Goal: Information Seeking & Learning: Learn about a topic

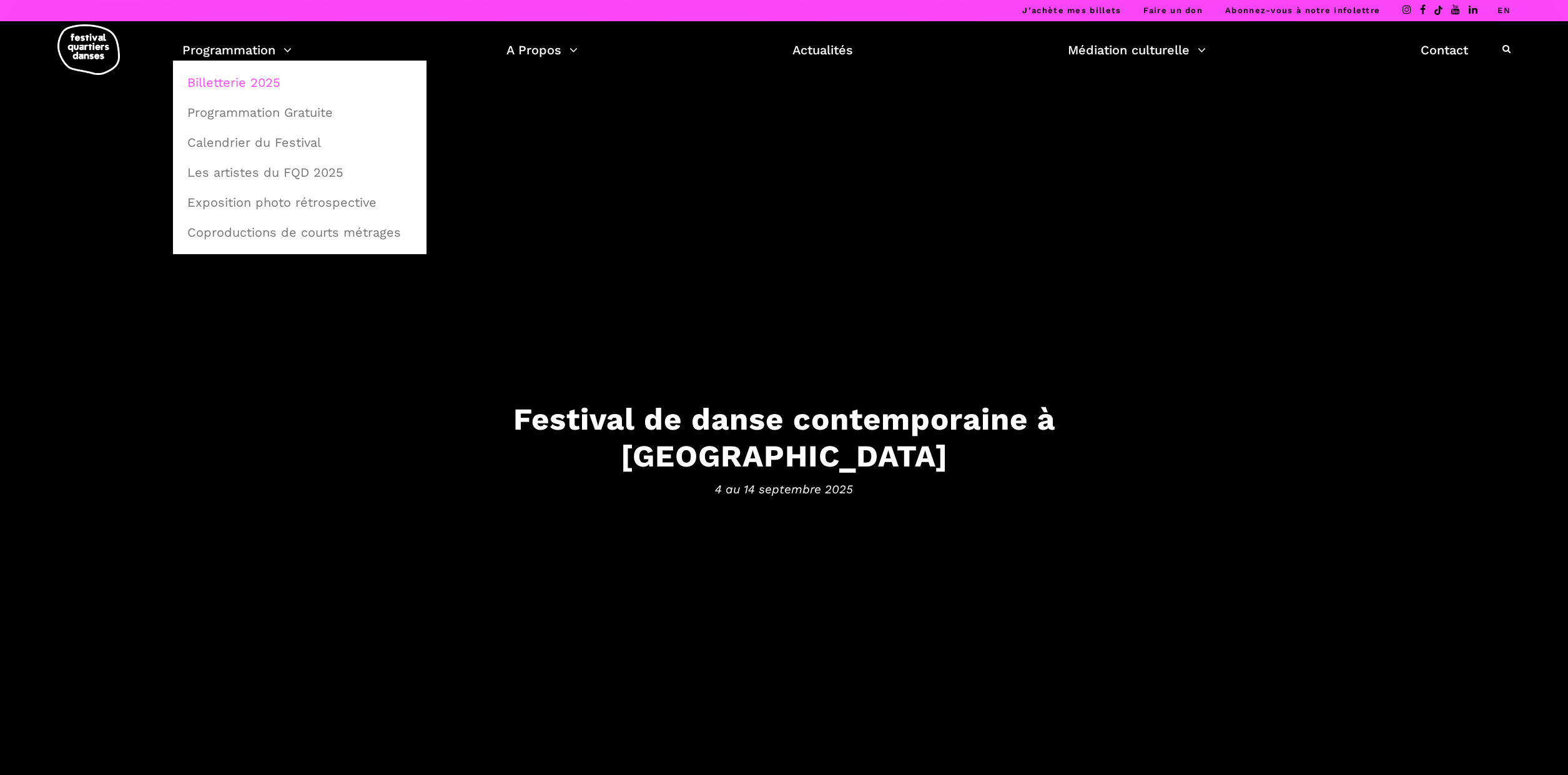
click at [256, 86] on link "Billetterie 2025" at bounding box center [299, 82] width 240 height 29
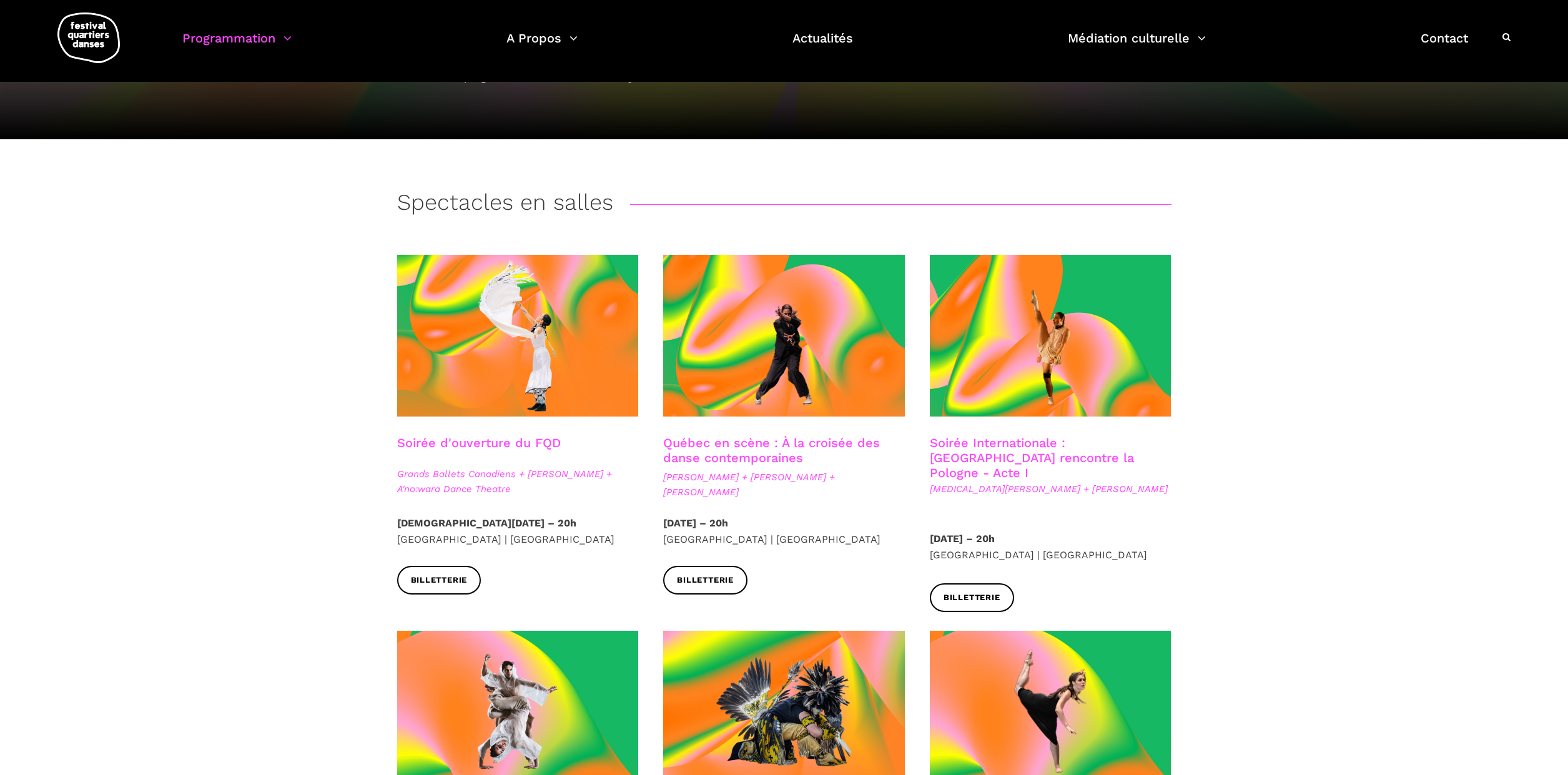
scroll to position [139, 0]
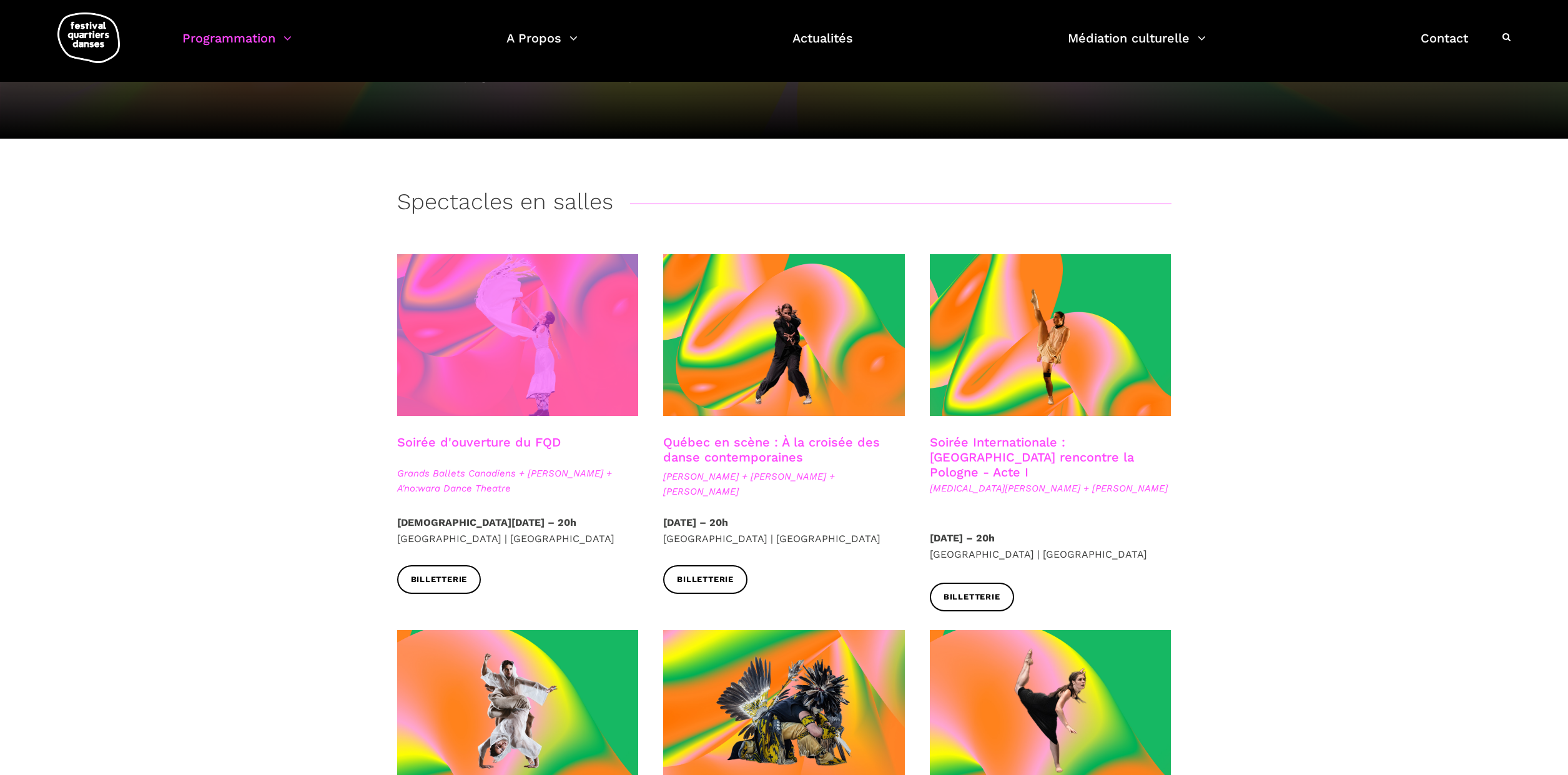
click at [453, 315] on span at bounding box center [518, 334] width 241 height 162
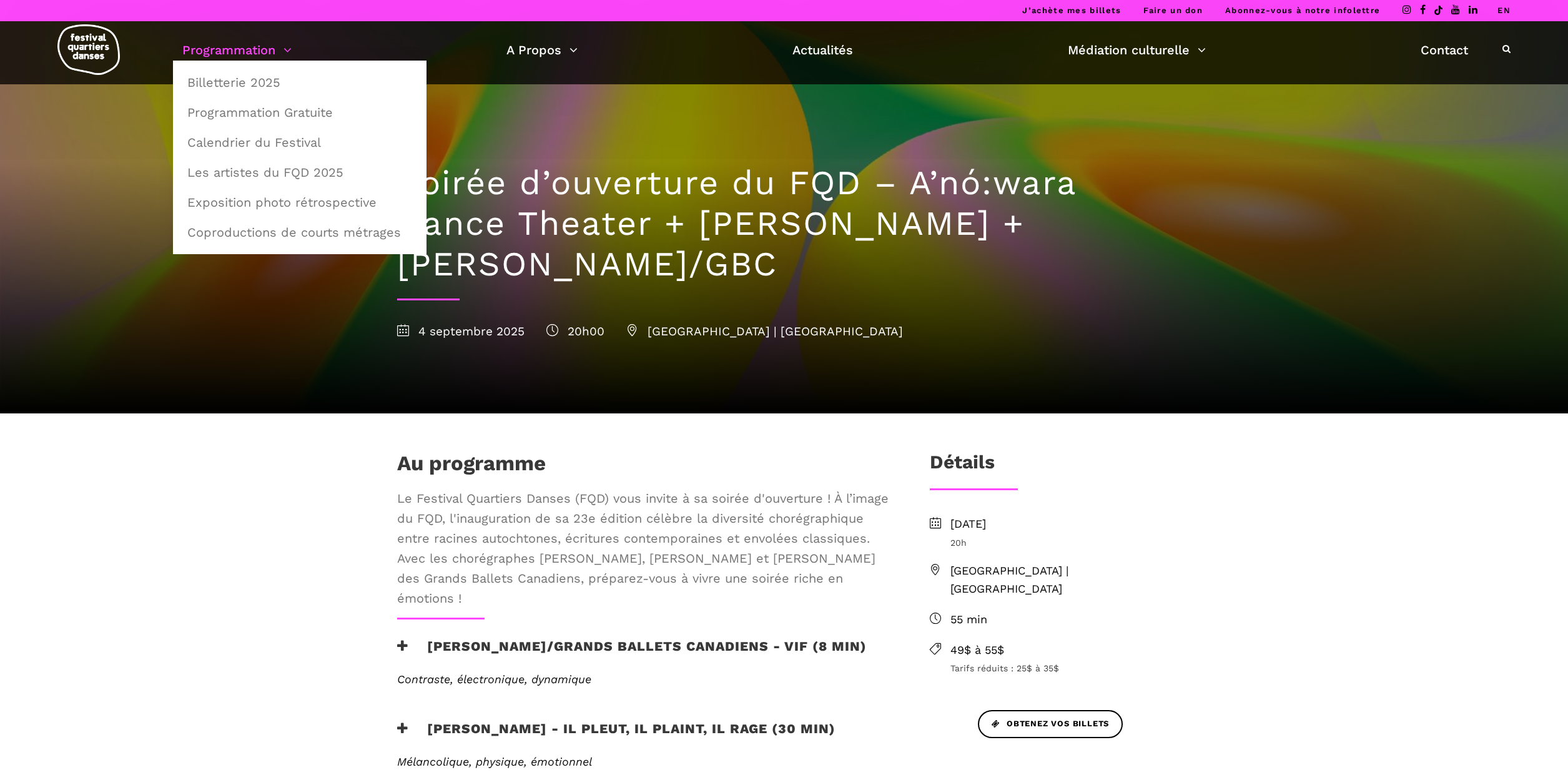
click at [284, 49] on link "Programmation" at bounding box center [237, 50] width 109 height 21
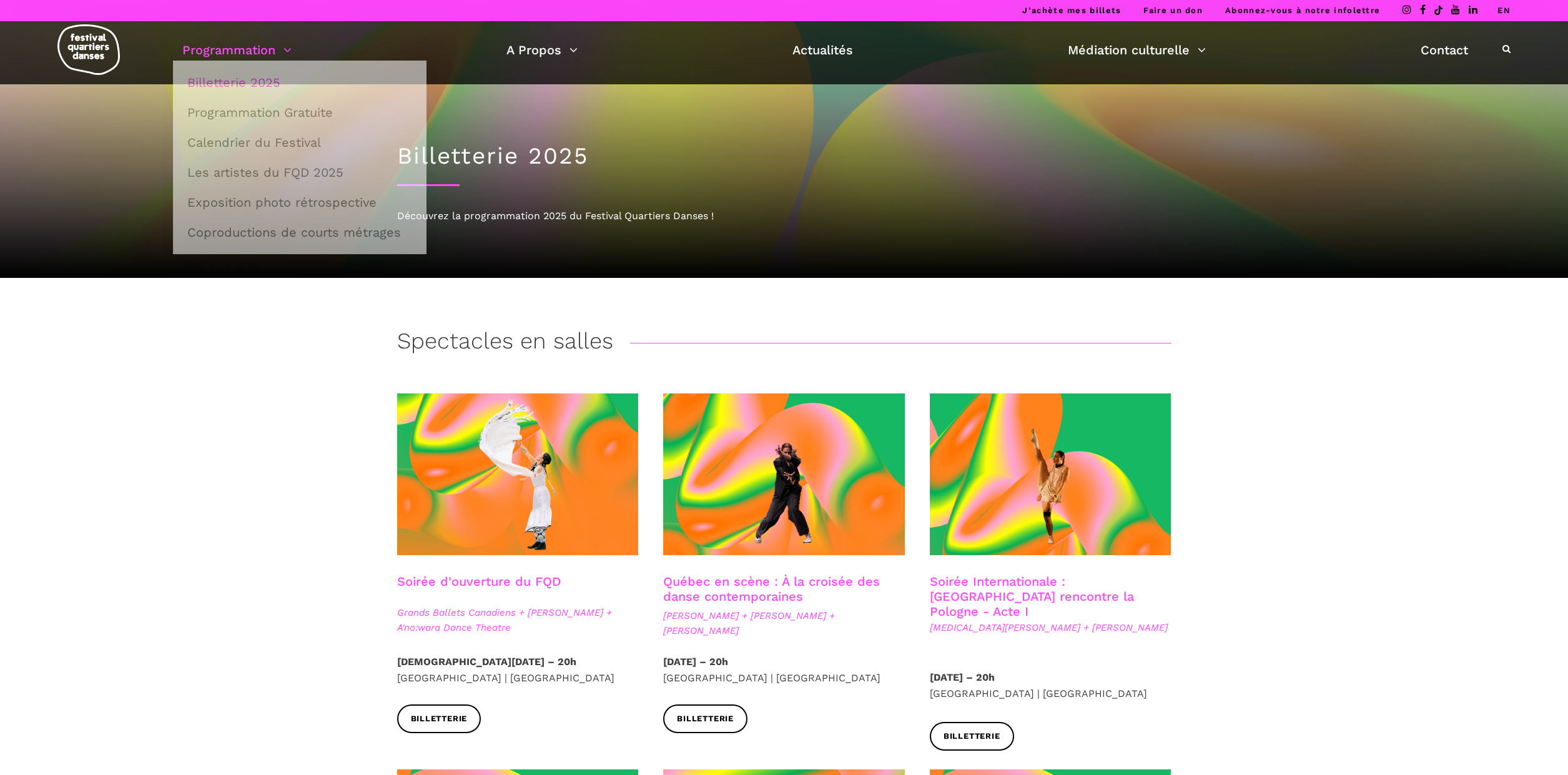
click at [284, 51] on link "Programmation" at bounding box center [237, 50] width 109 height 21
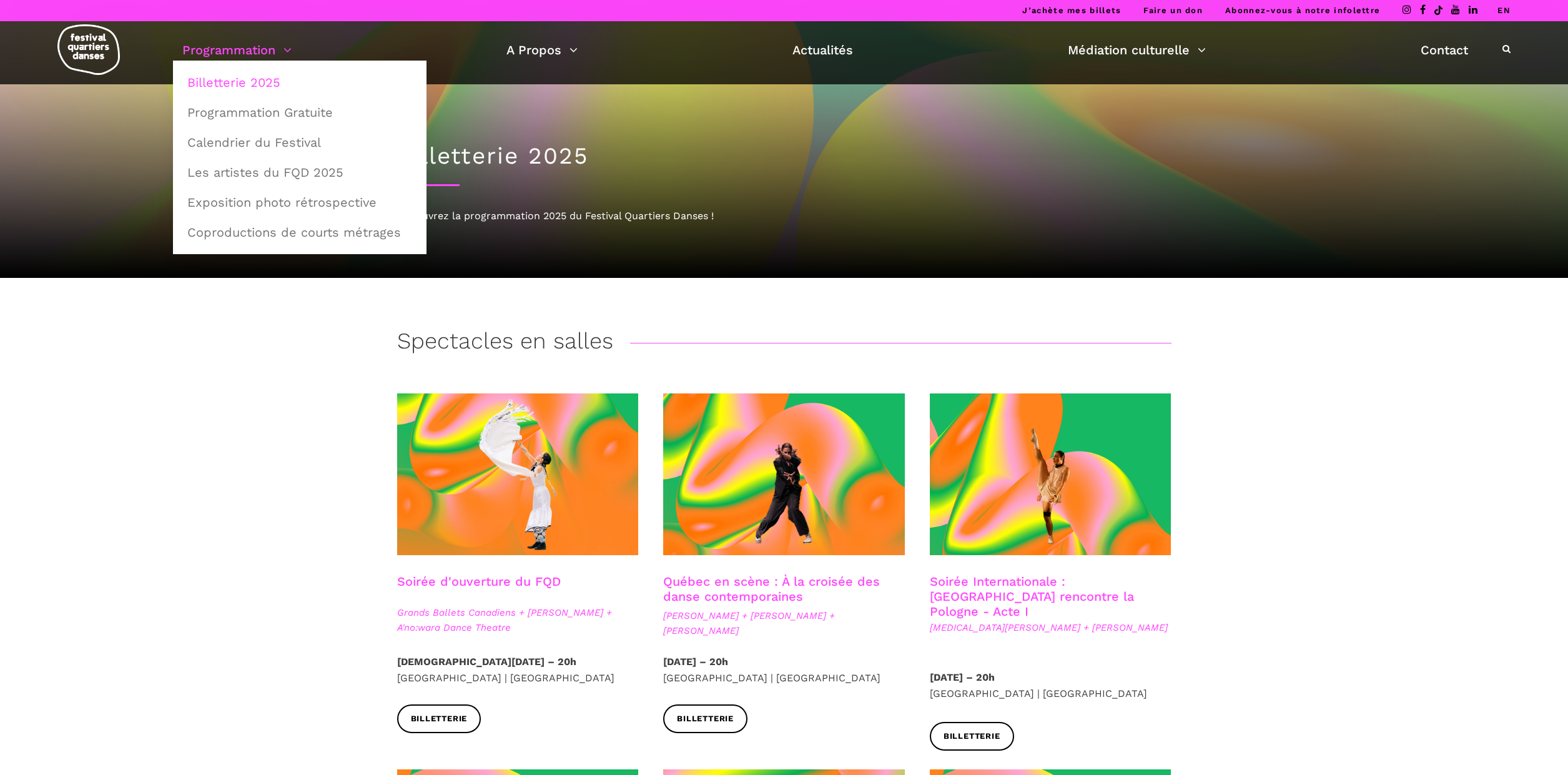
click at [260, 82] on link "Billetterie 2025" at bounding box center [299, 82] width 240 height 29
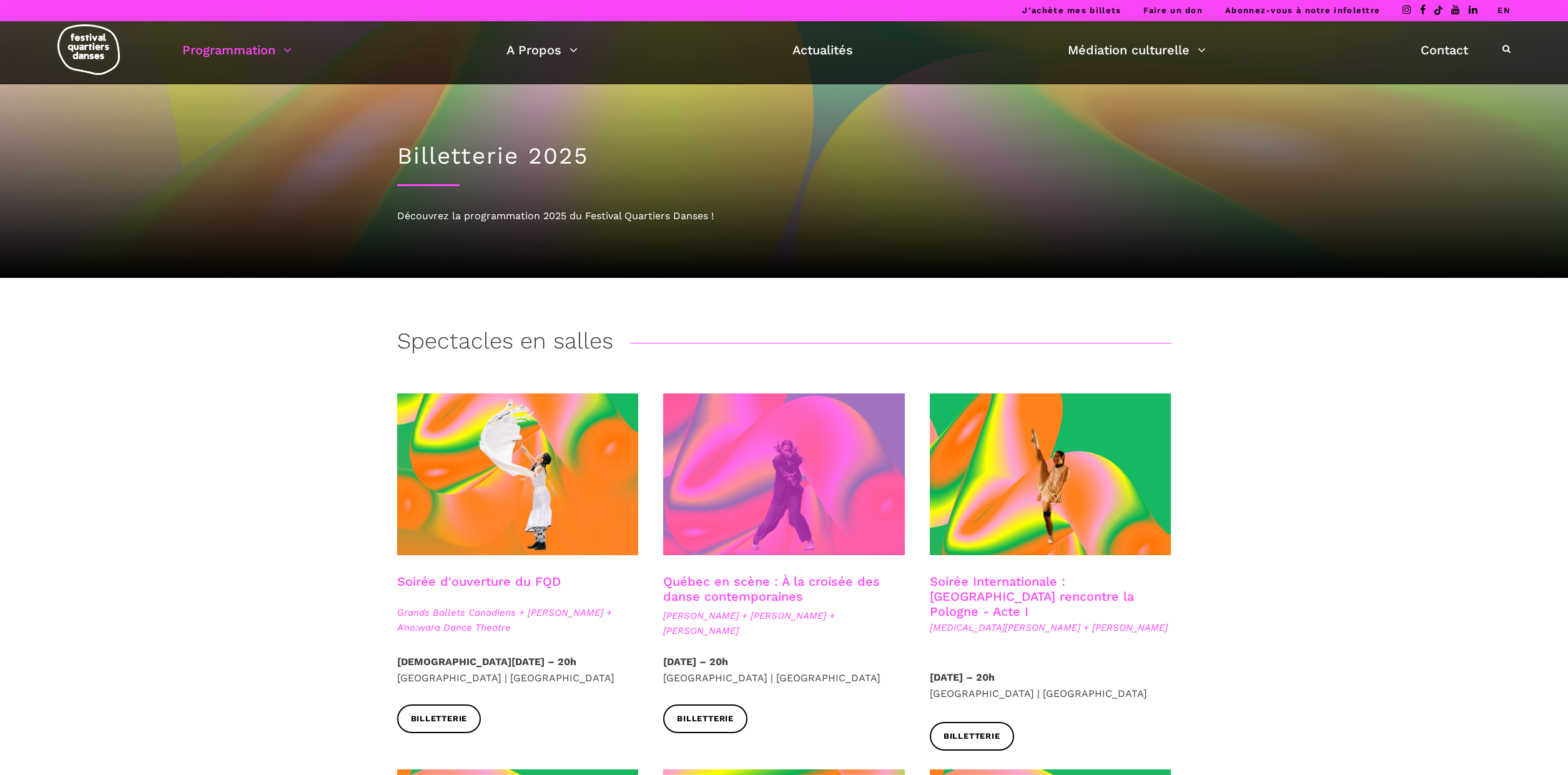
click at [870, 410] on span at bounding box center [784, 474] width 241 height 162
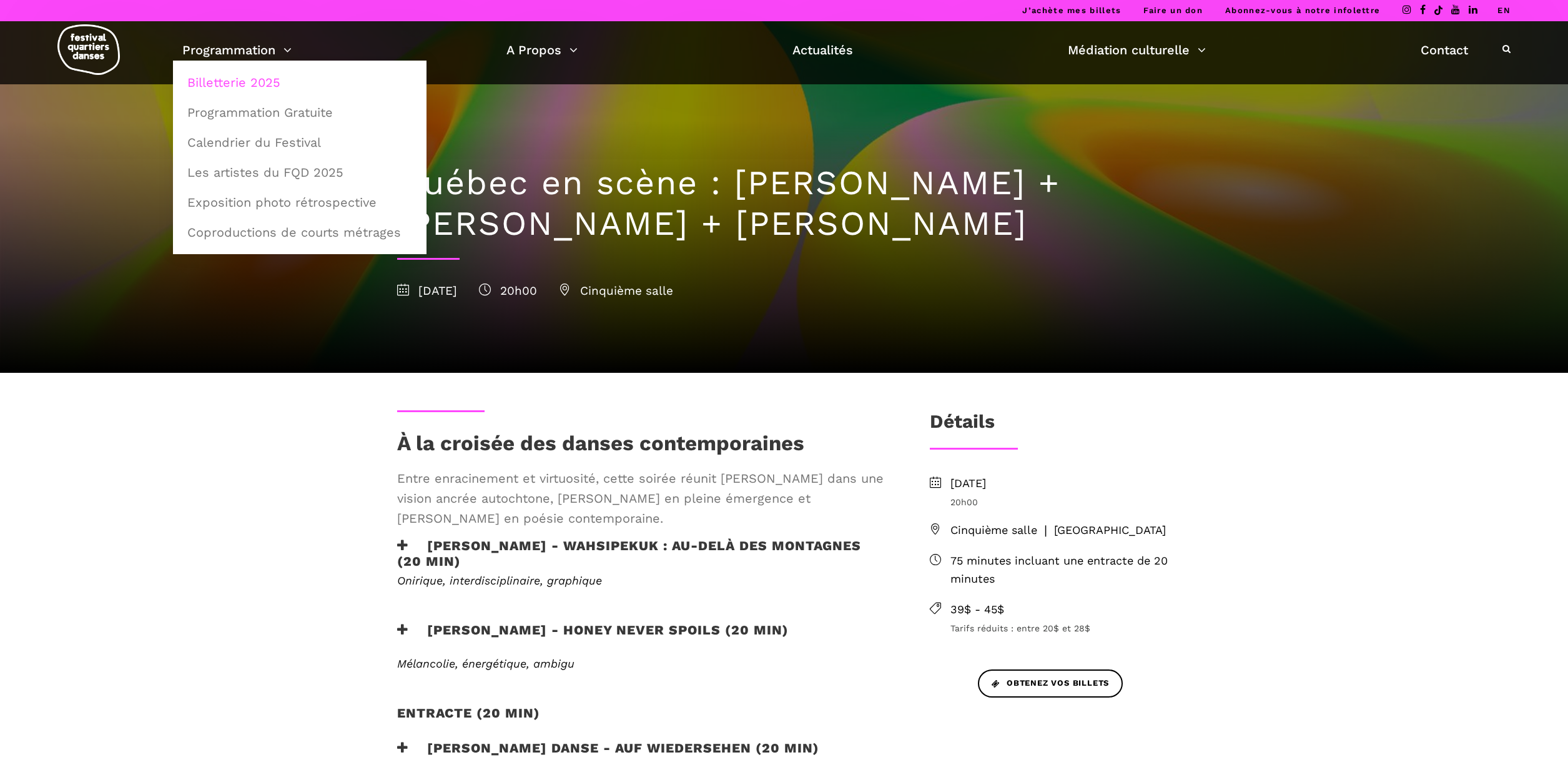
click at [262, 79] on link "Billetterie 2025" at bounding box center [299, 82] width 240 height 29
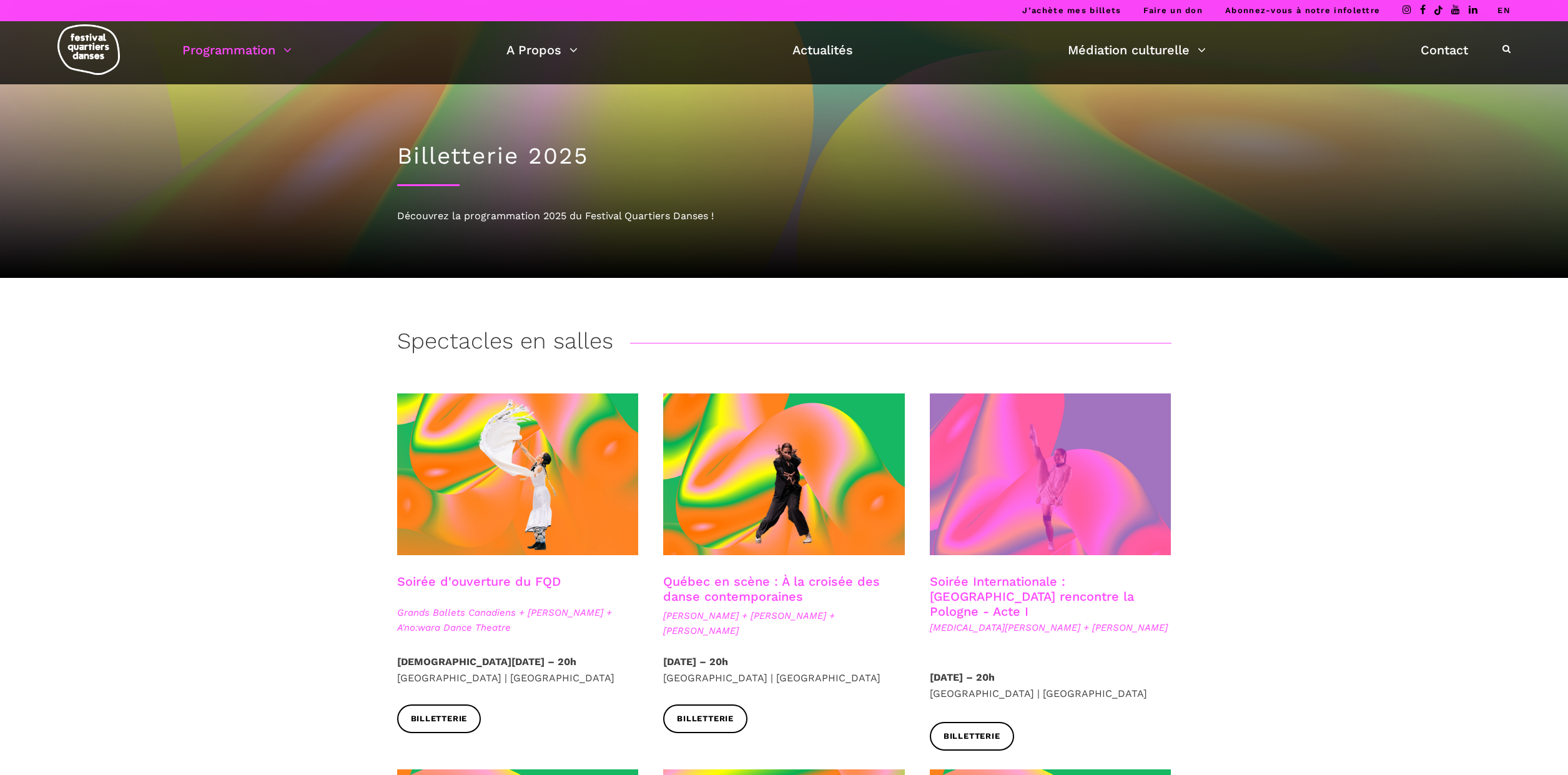
click at [1028, 461] on span at bounding box center [1050, 474] width 241 height 162
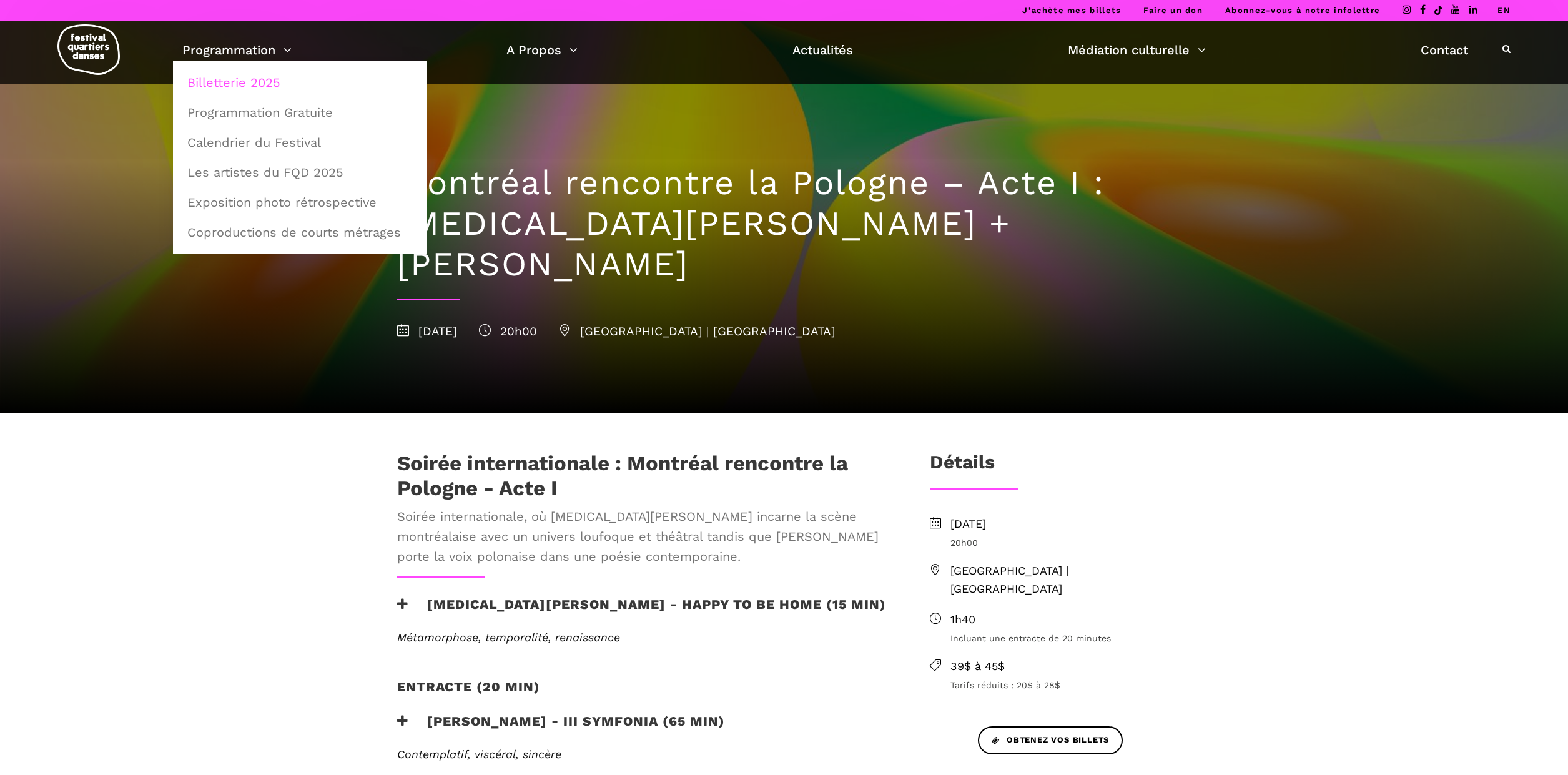
click at [248, 84] on link "Billetterie 2025" at bounding box center [299, 82] width 240 height 29
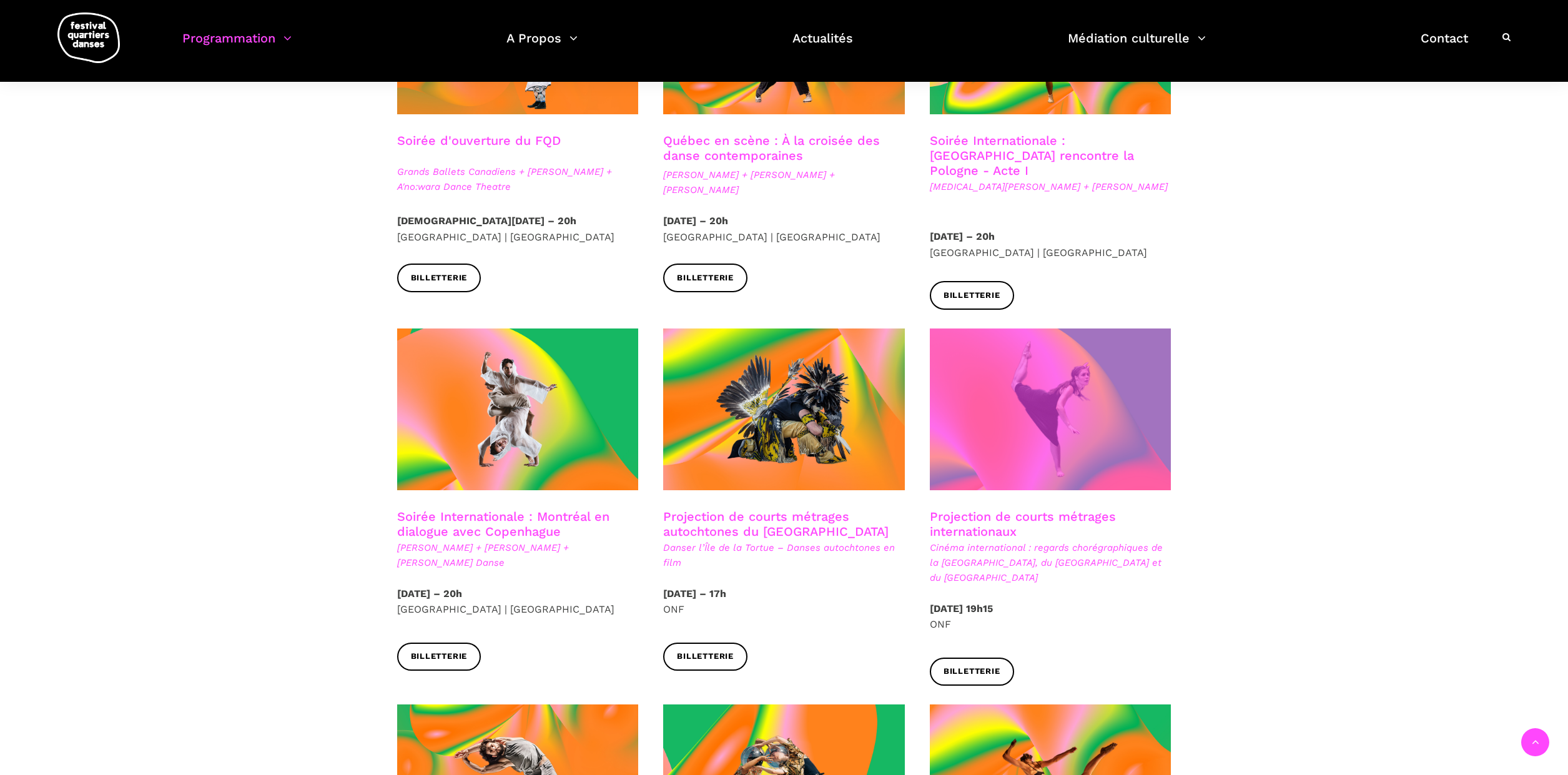
scroll to position [449, 0]
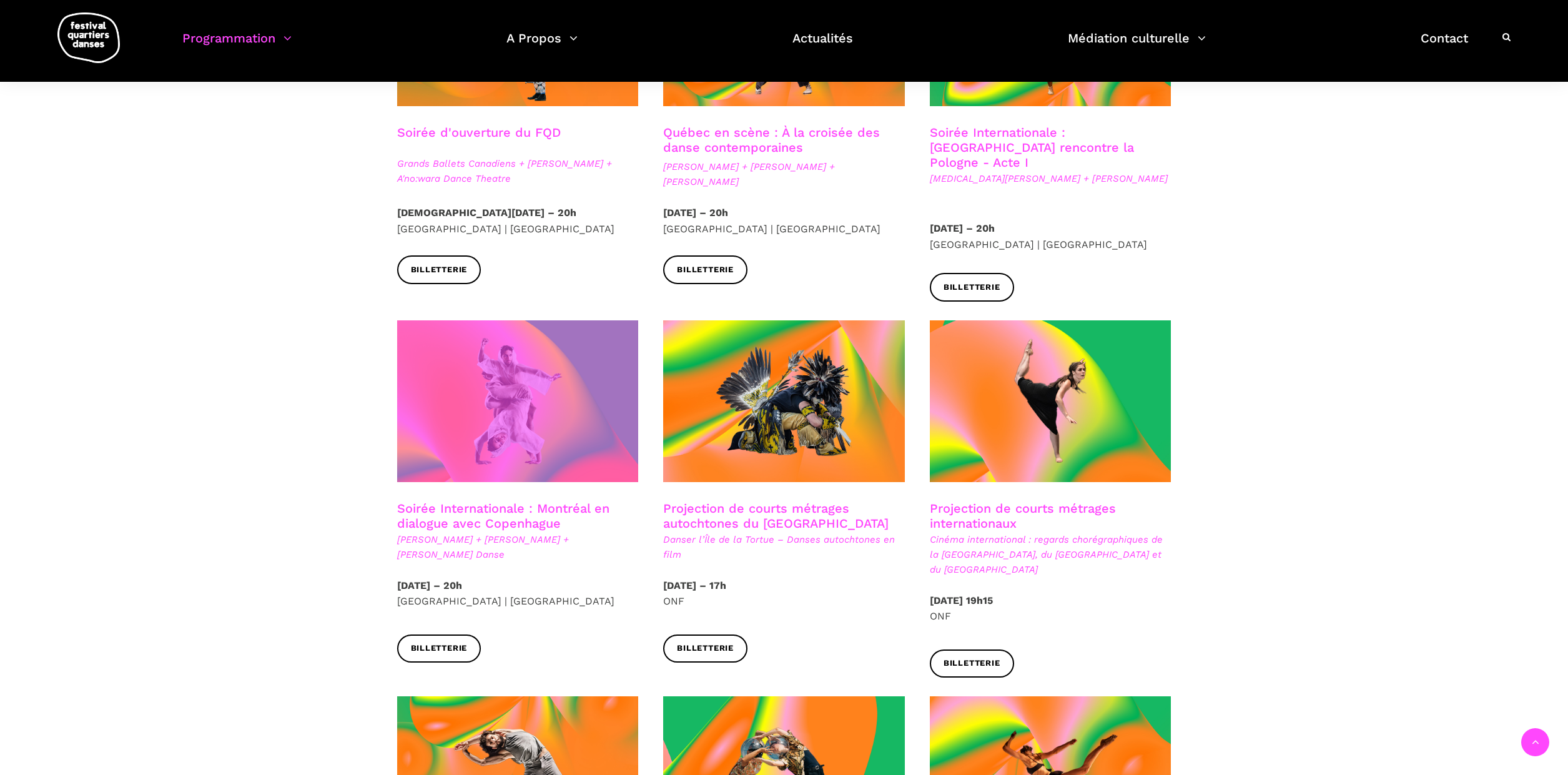
click at [540, 451] on span at bounding box center [518, 400] width 241 height 162
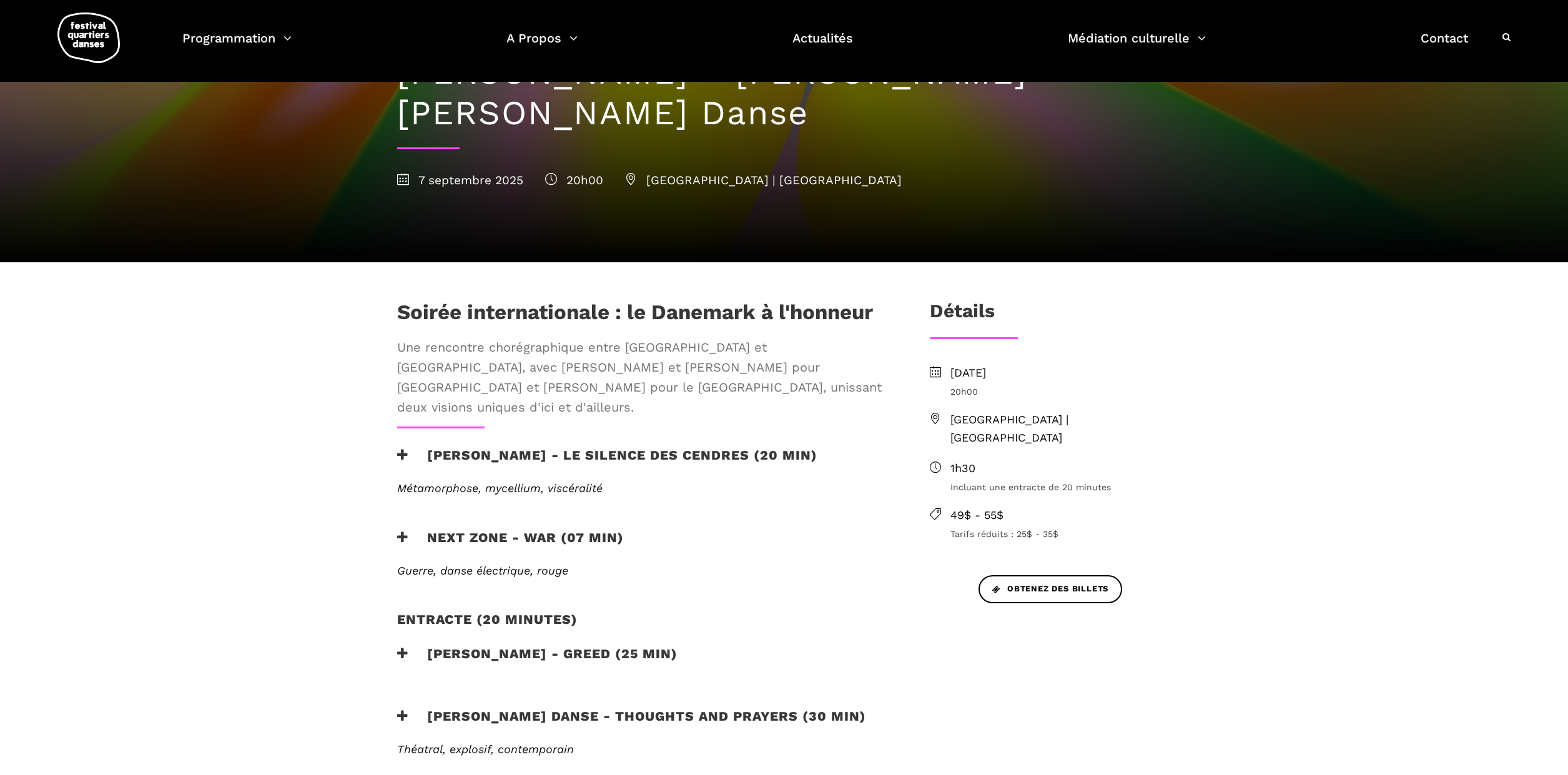
scroll to position [154, 0]
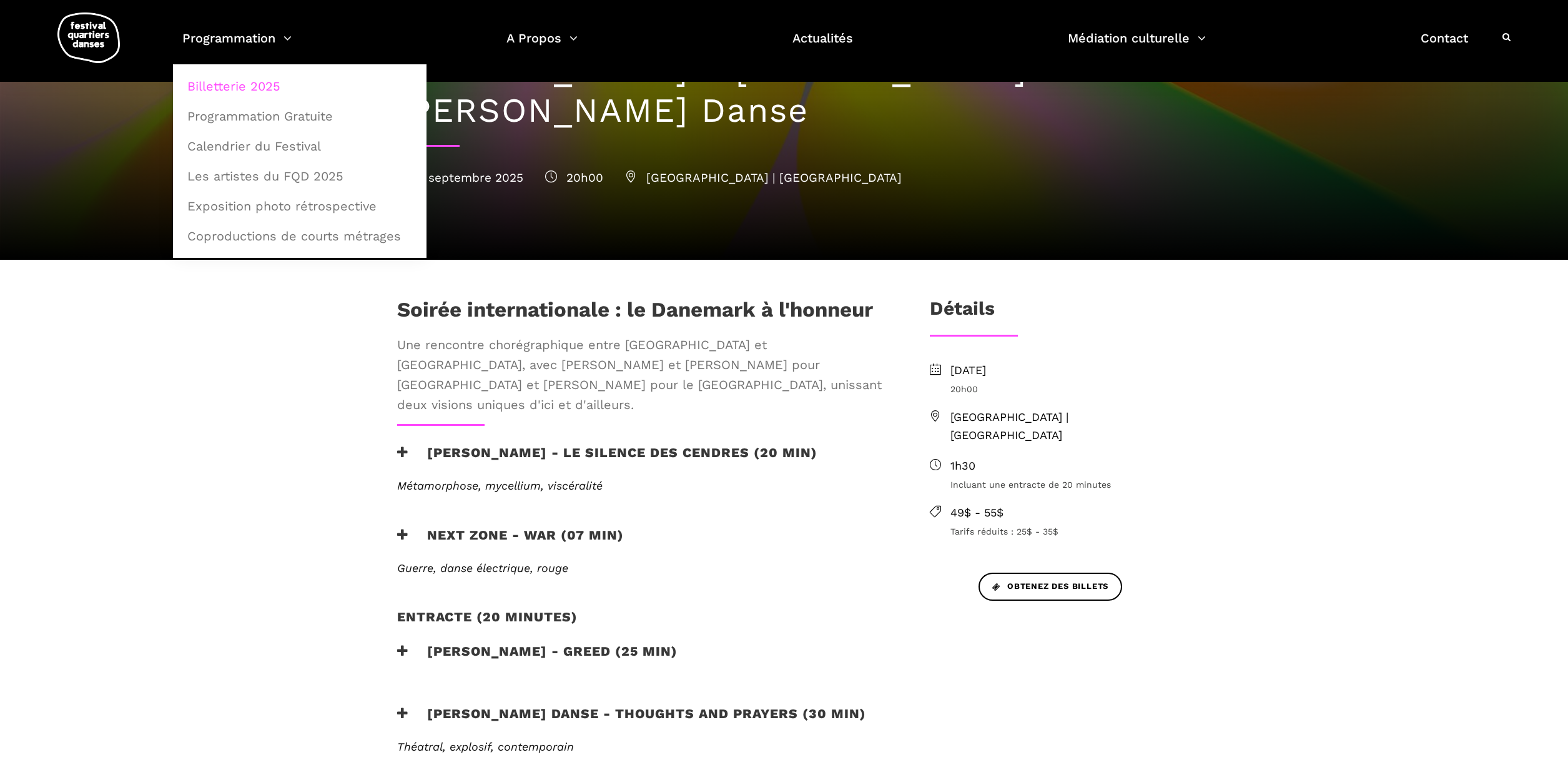
click at [239, 82] on link "Billetterie 2025" at bounding box center [299, 86] width 240 height 29
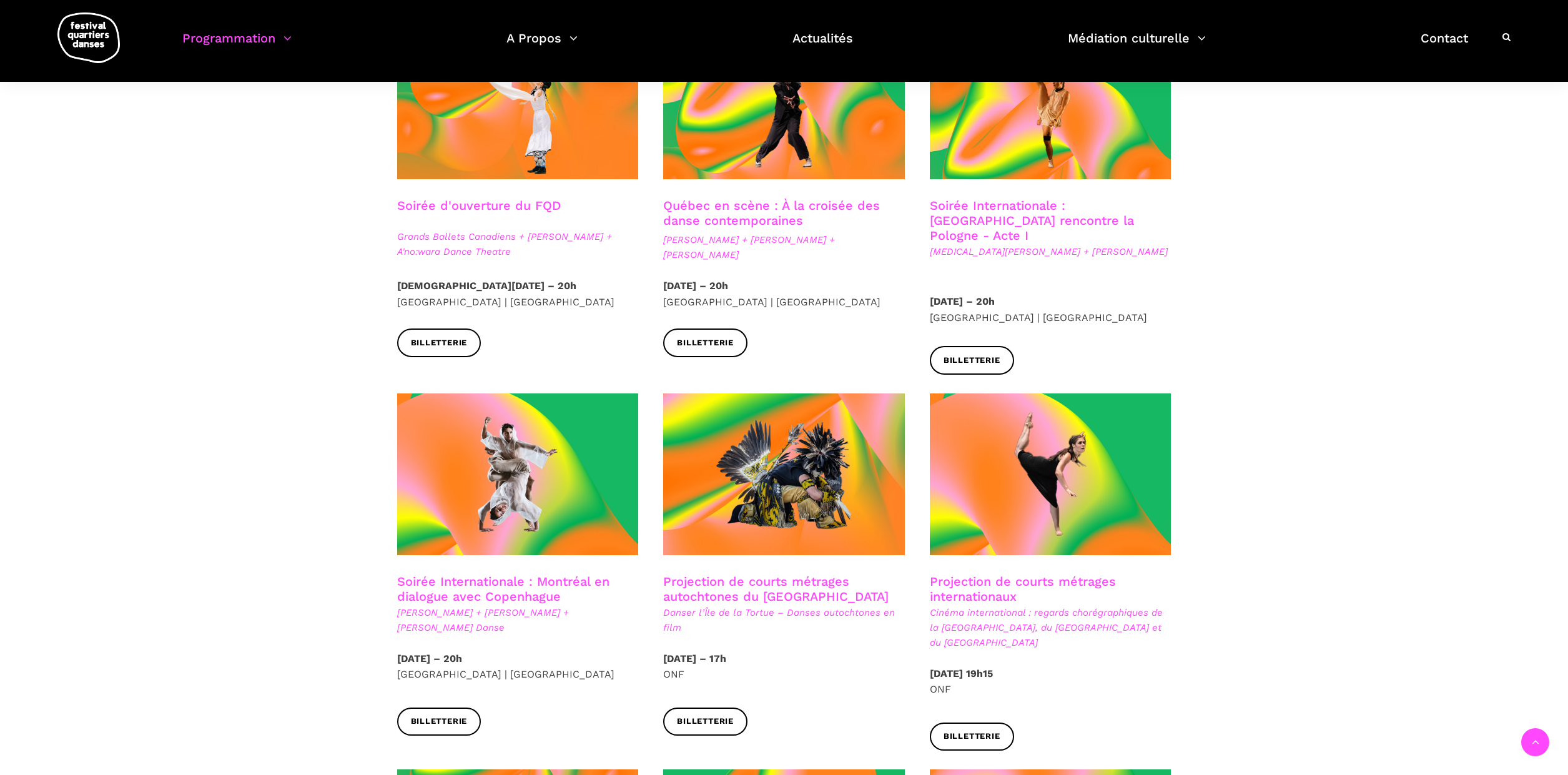
scroll to position [484, 0]
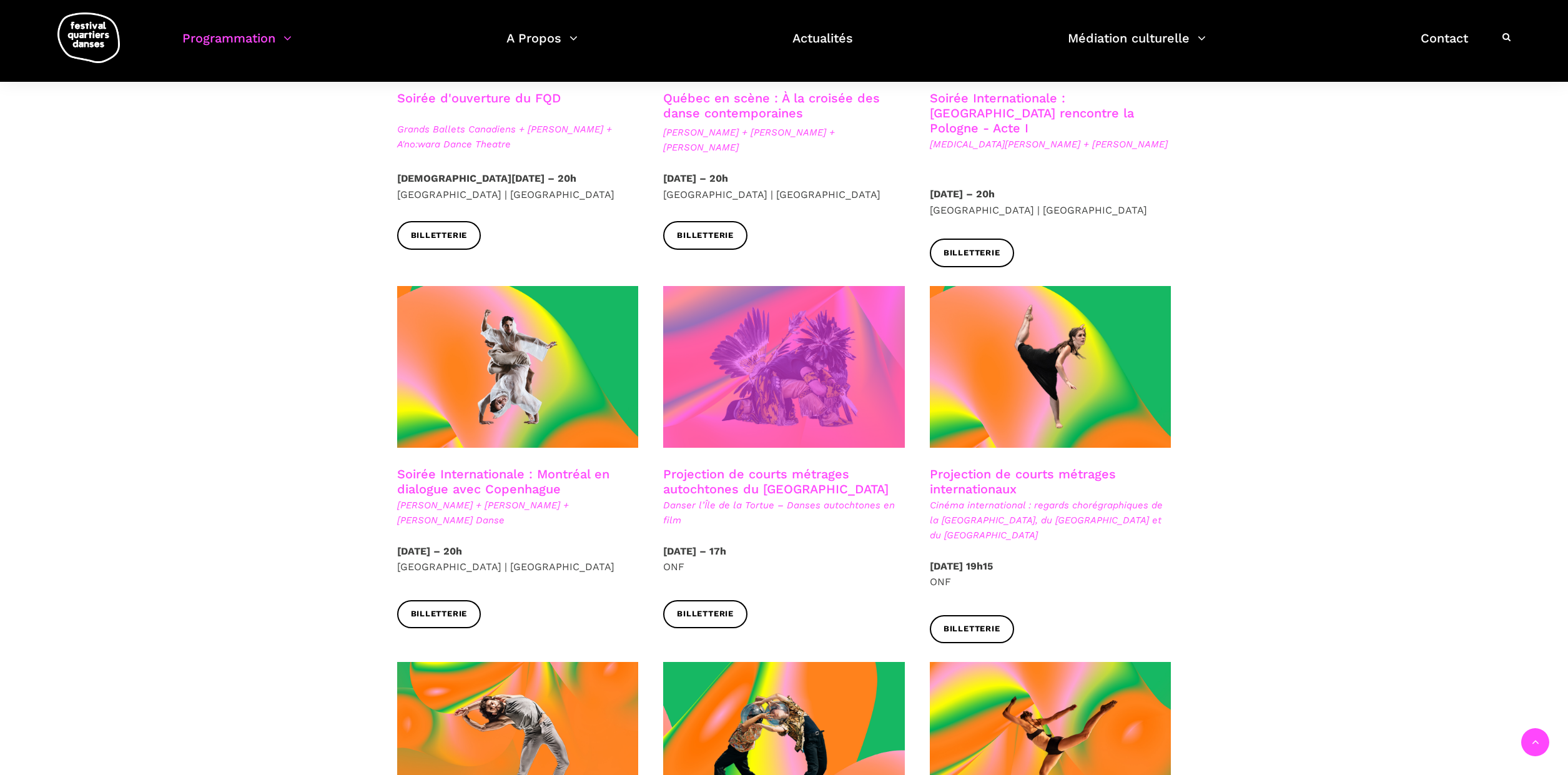
click at [736, 383] on span at bounding box center [784, 366] width 241 height 162
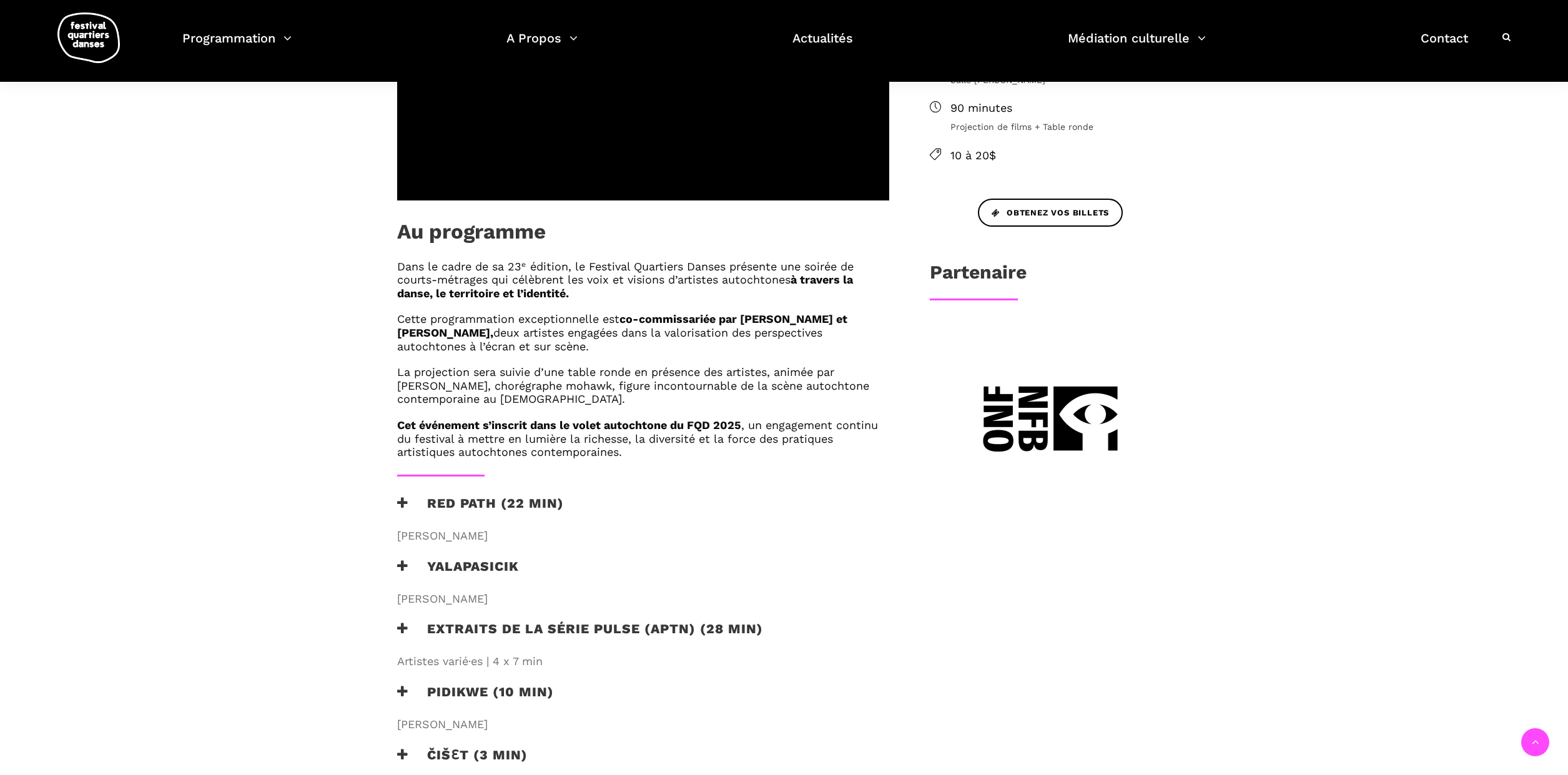
scroll to position [577, 0]
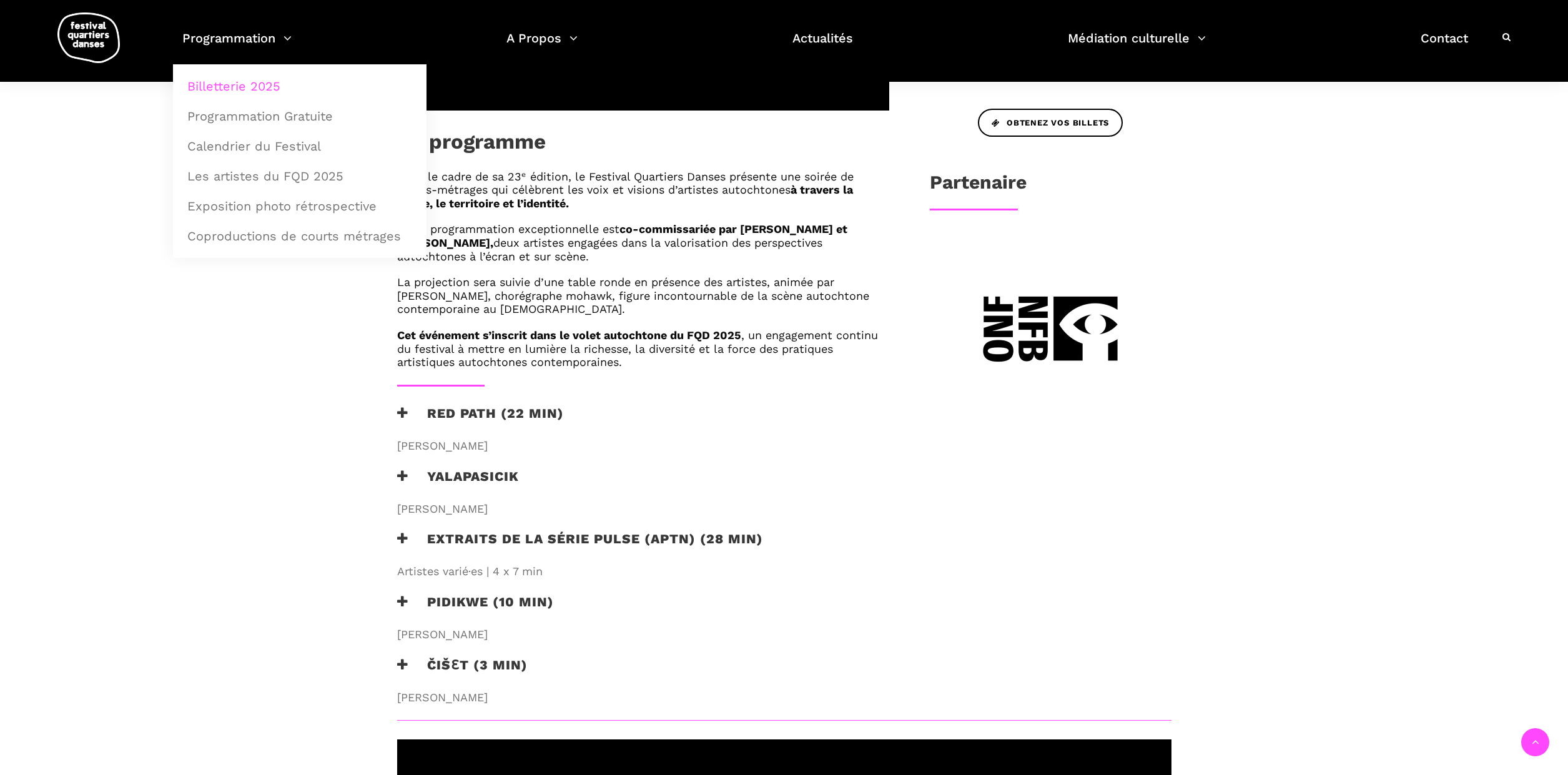
click at [261, 84] on link "Billetterie 2025" at bounding box center [299, 86] width 240 height 29
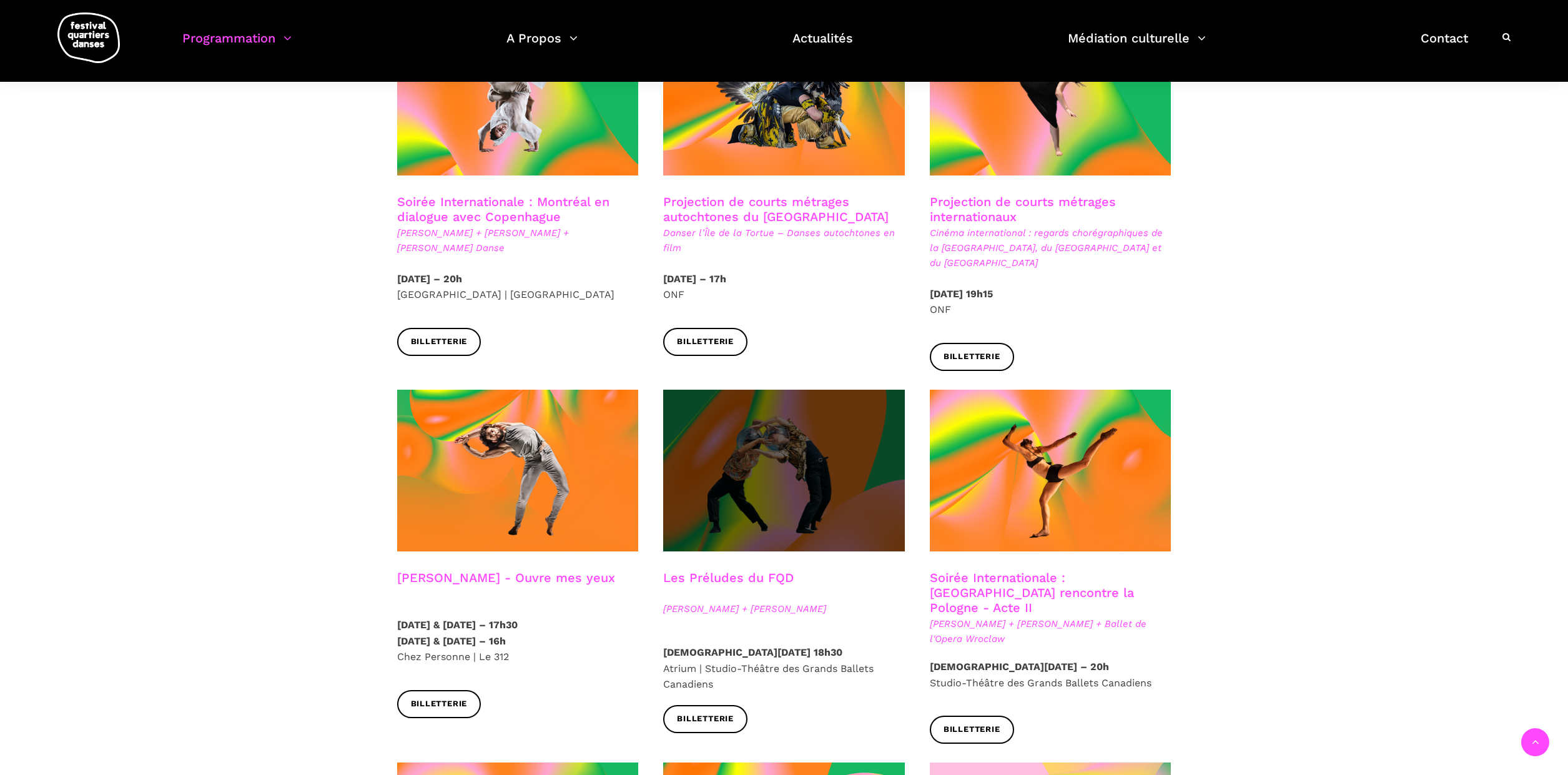
scroll to position [865, 0]
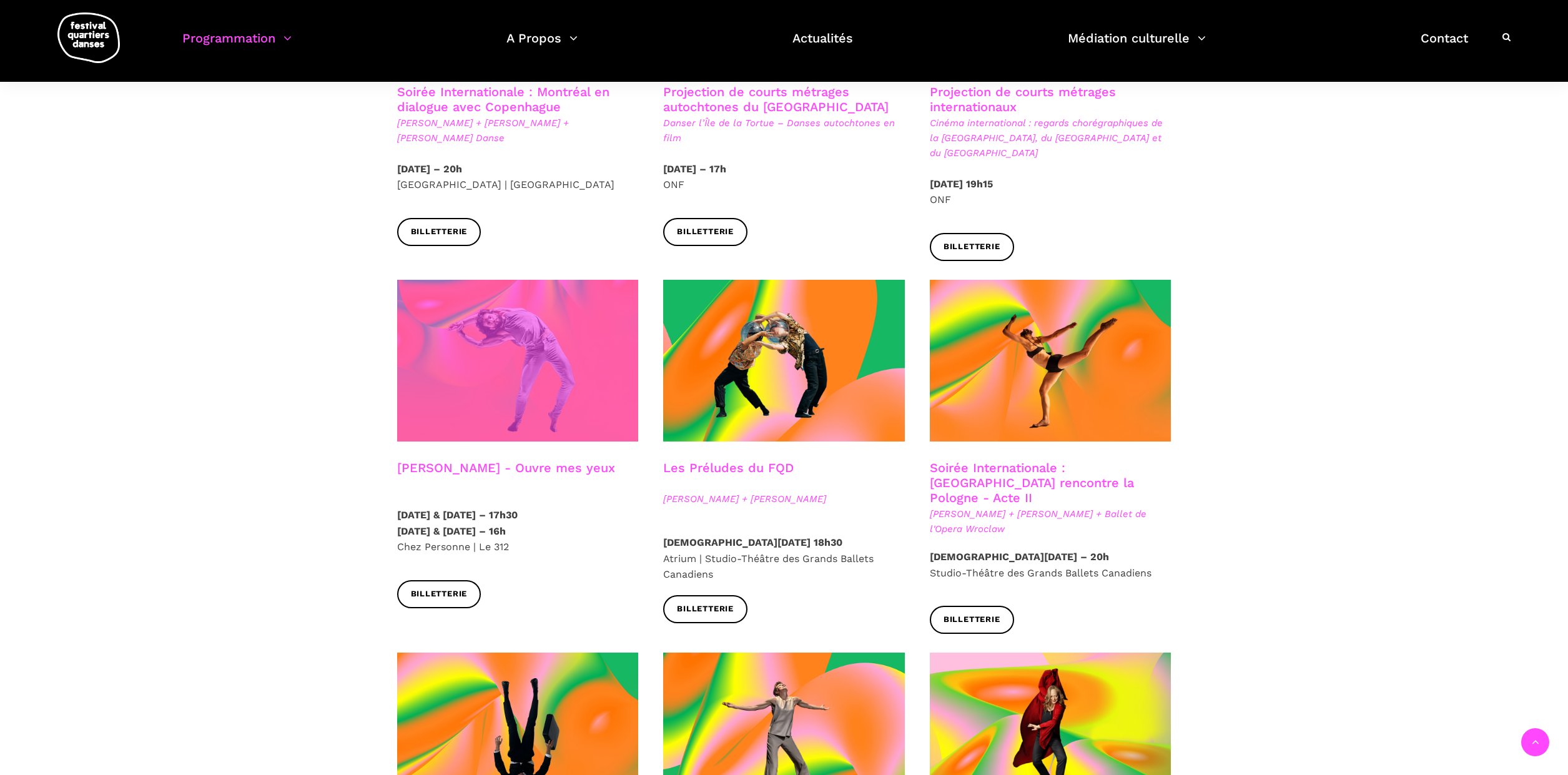
click at [506, 335] on span at bounding box center [518, 360] width 241 height 162
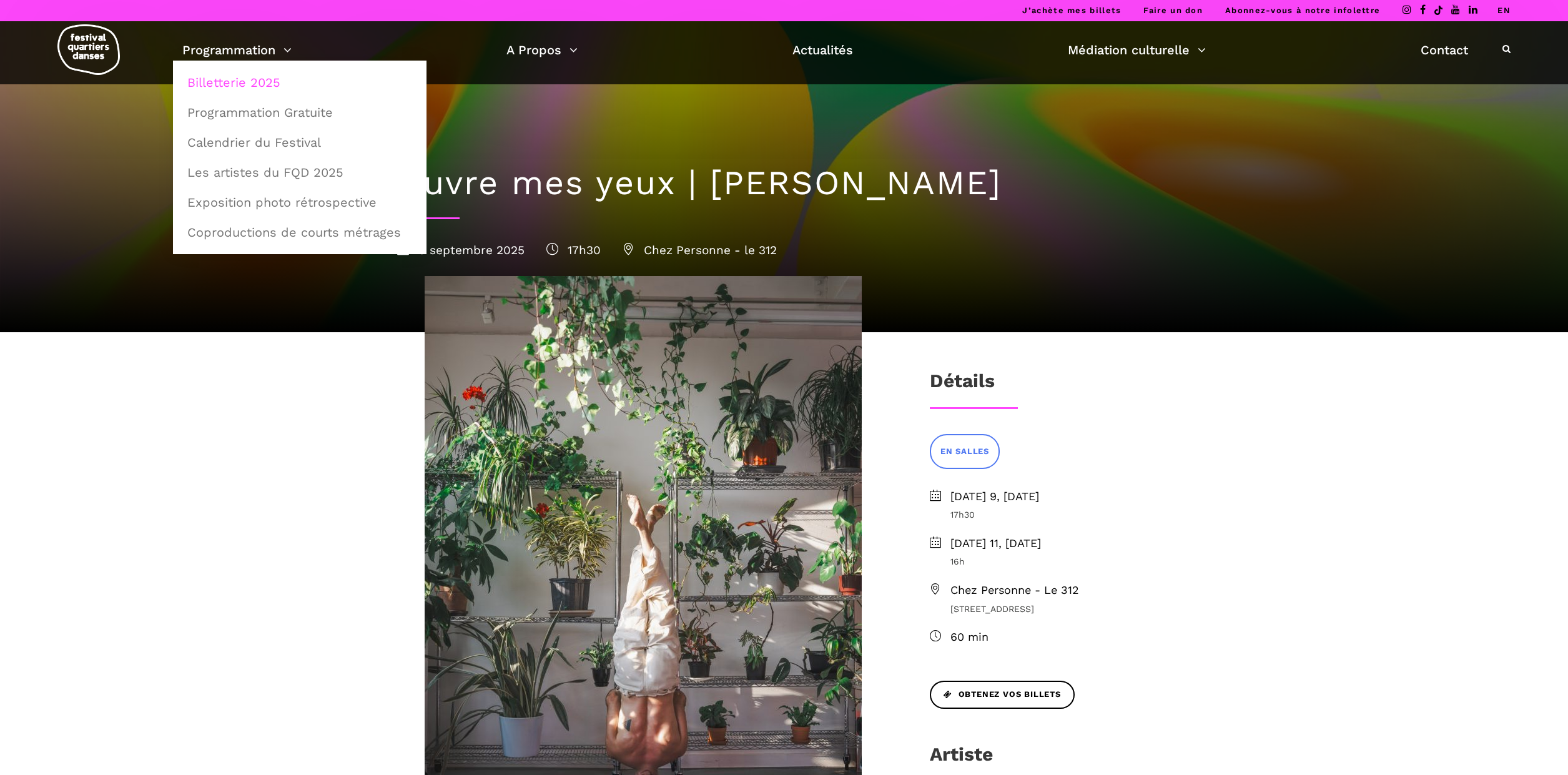
click at [223, 78] on link "Billetterie 2025" at bounding box center [299, 82] width 240 height 29
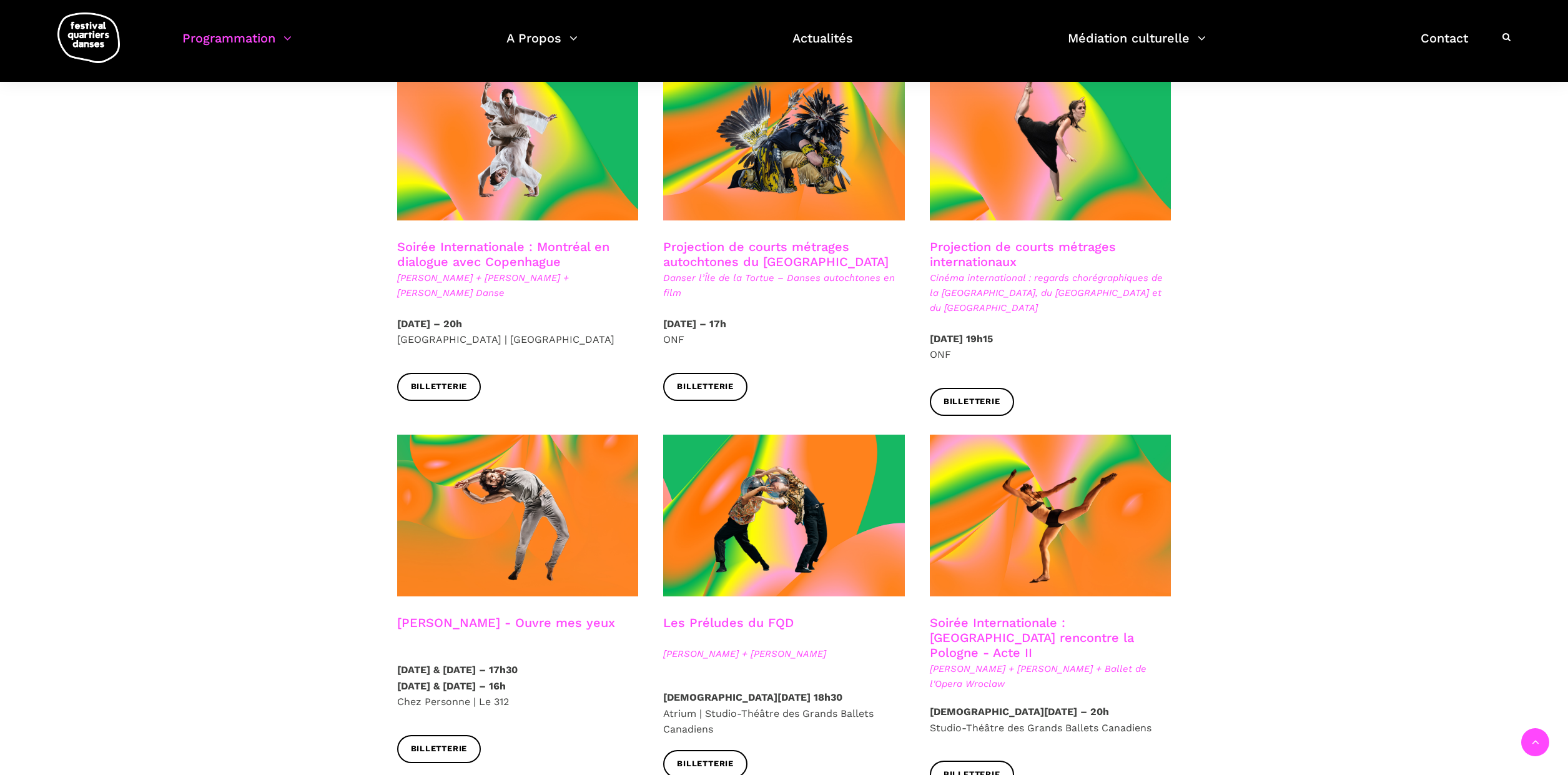
scroll to position [718, 0]
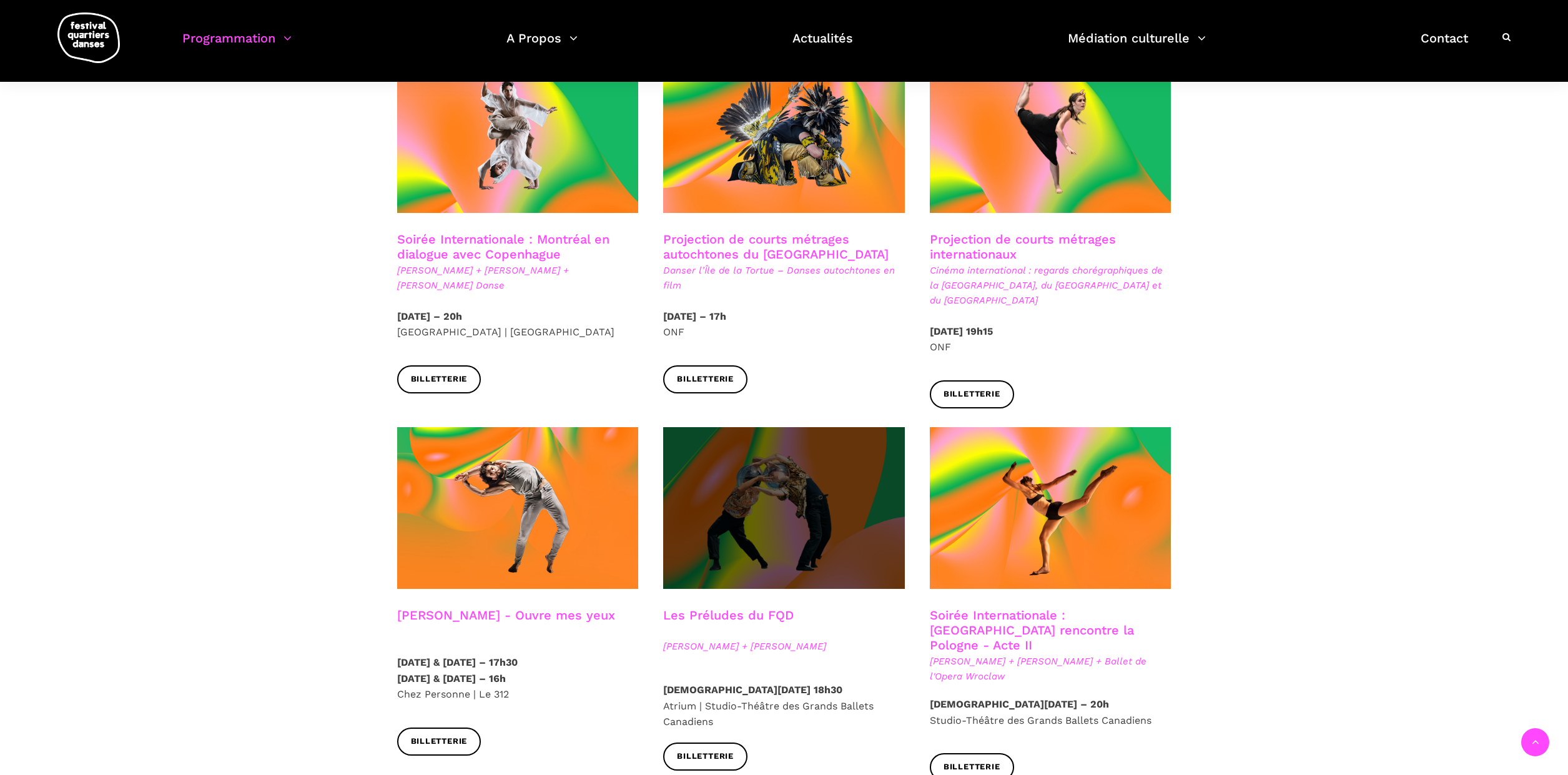
click at [777, 486] on span at bounding box center [784, 508] width 241 height 162
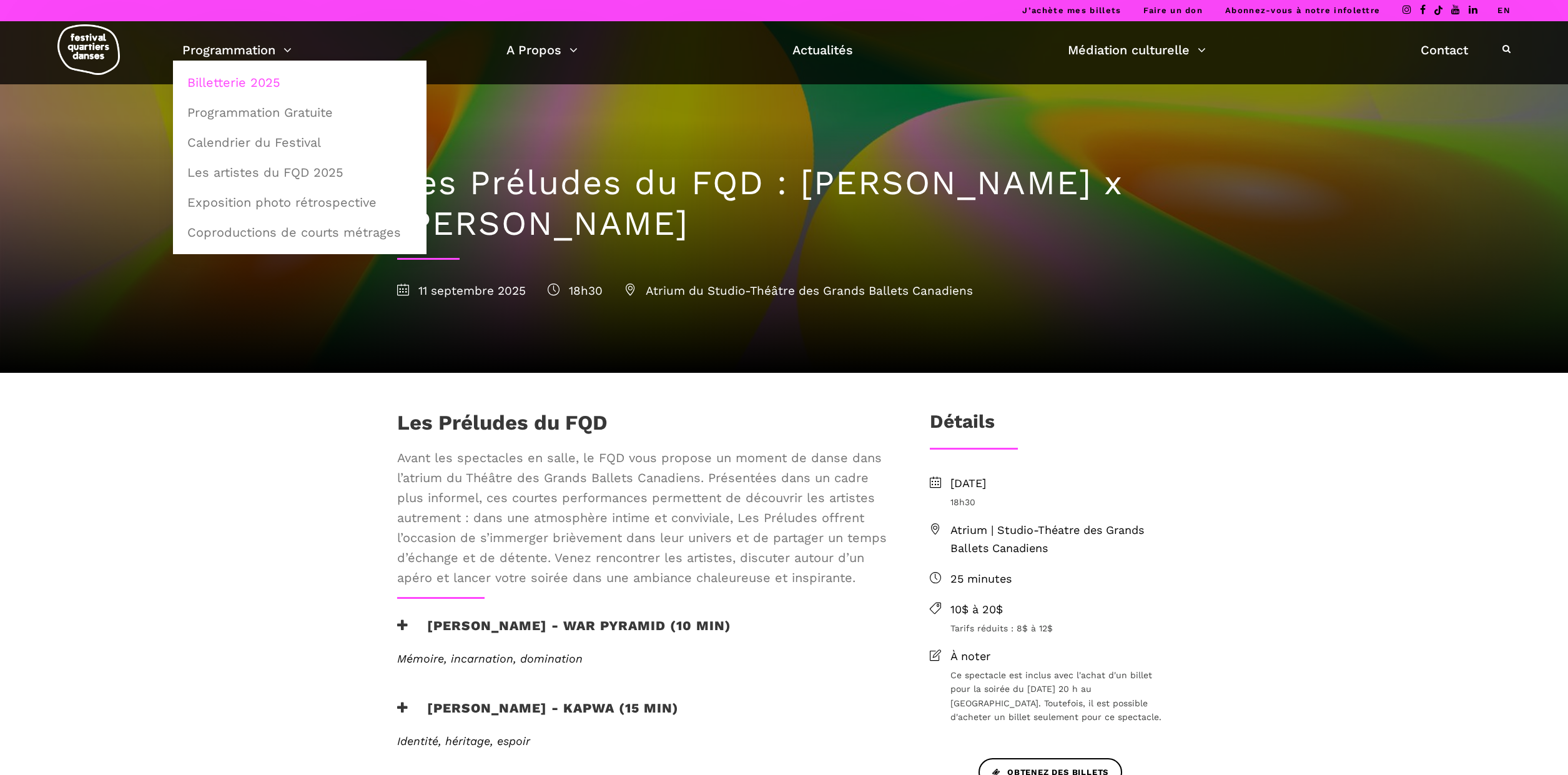
click at [256, 81] on link "Billetterie 2025" at bounding box center [299, 82] width 240 height 29
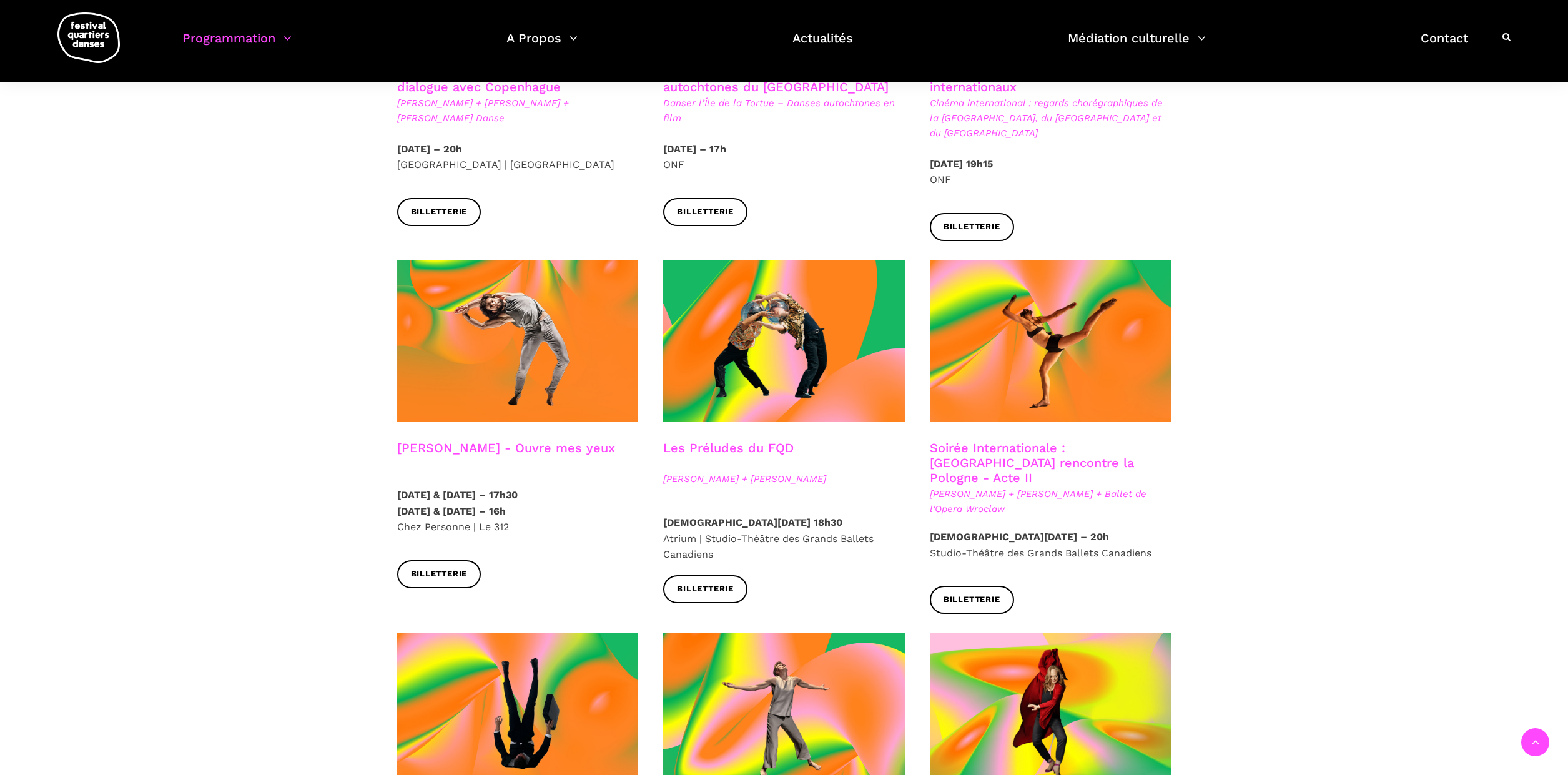
scroll to position [887, 0]
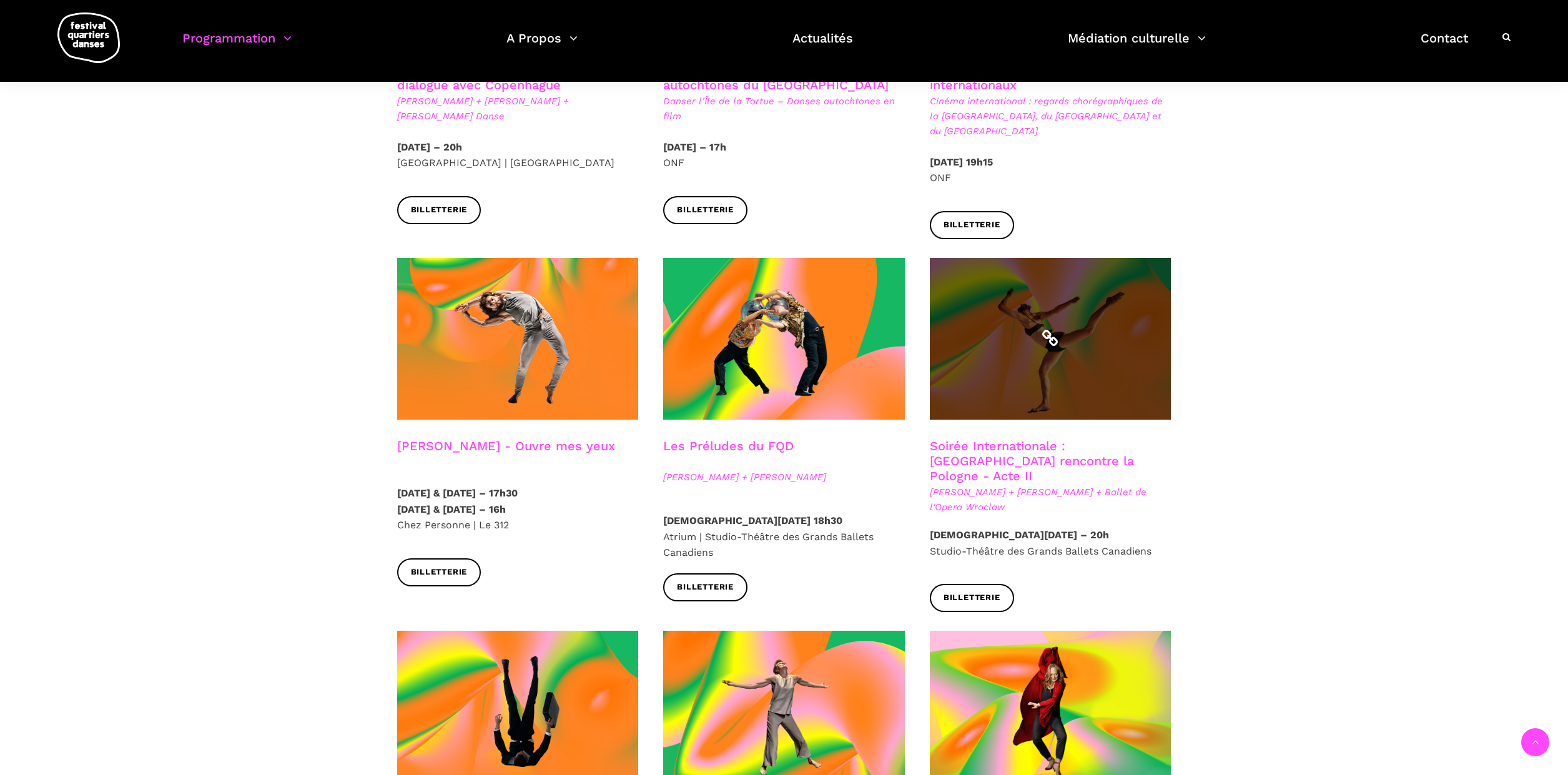
click at [1016, 324] on span at bounding box center [1050, 338] width 241 height 162
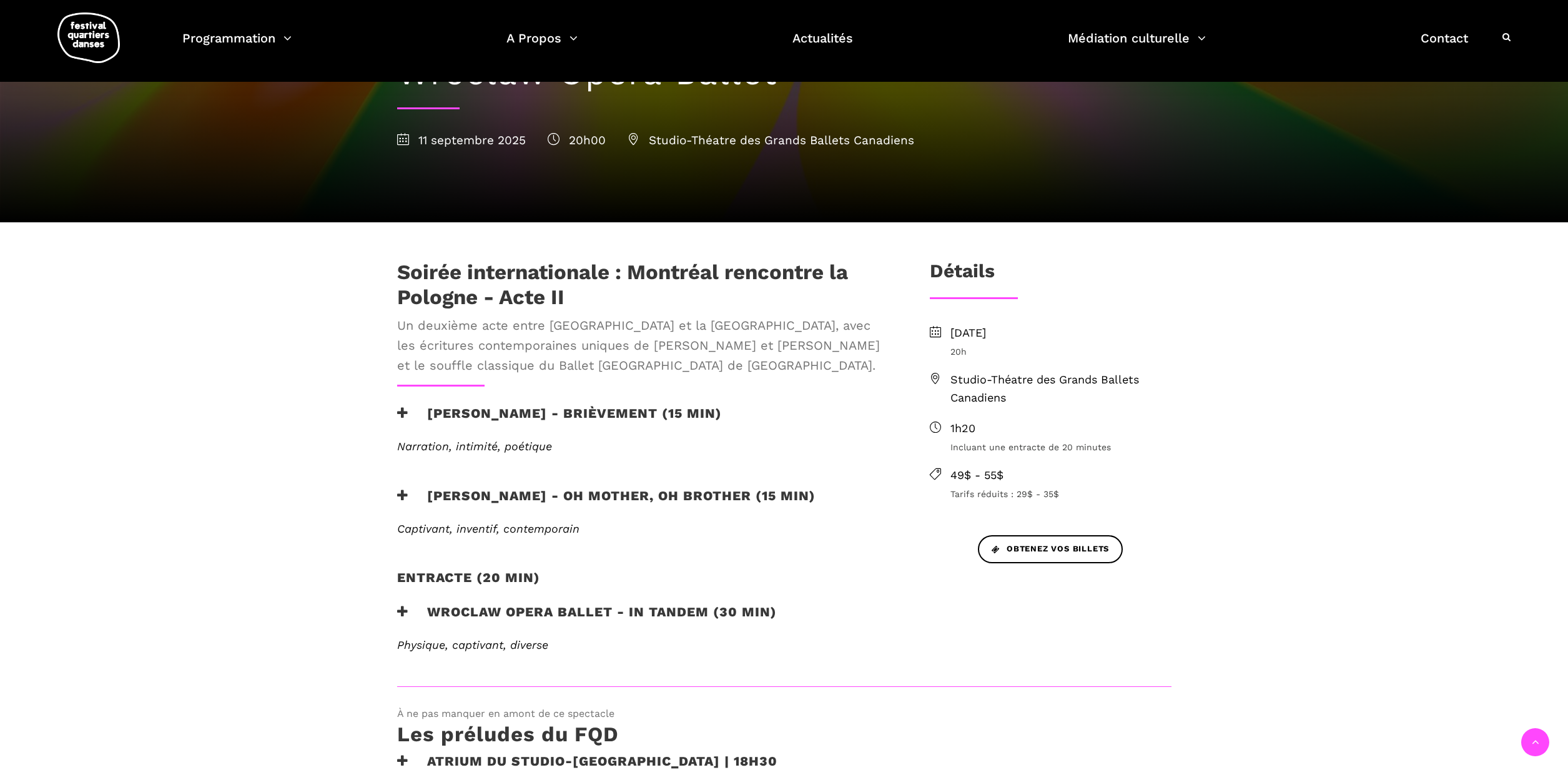
scroll to position [118, 0]
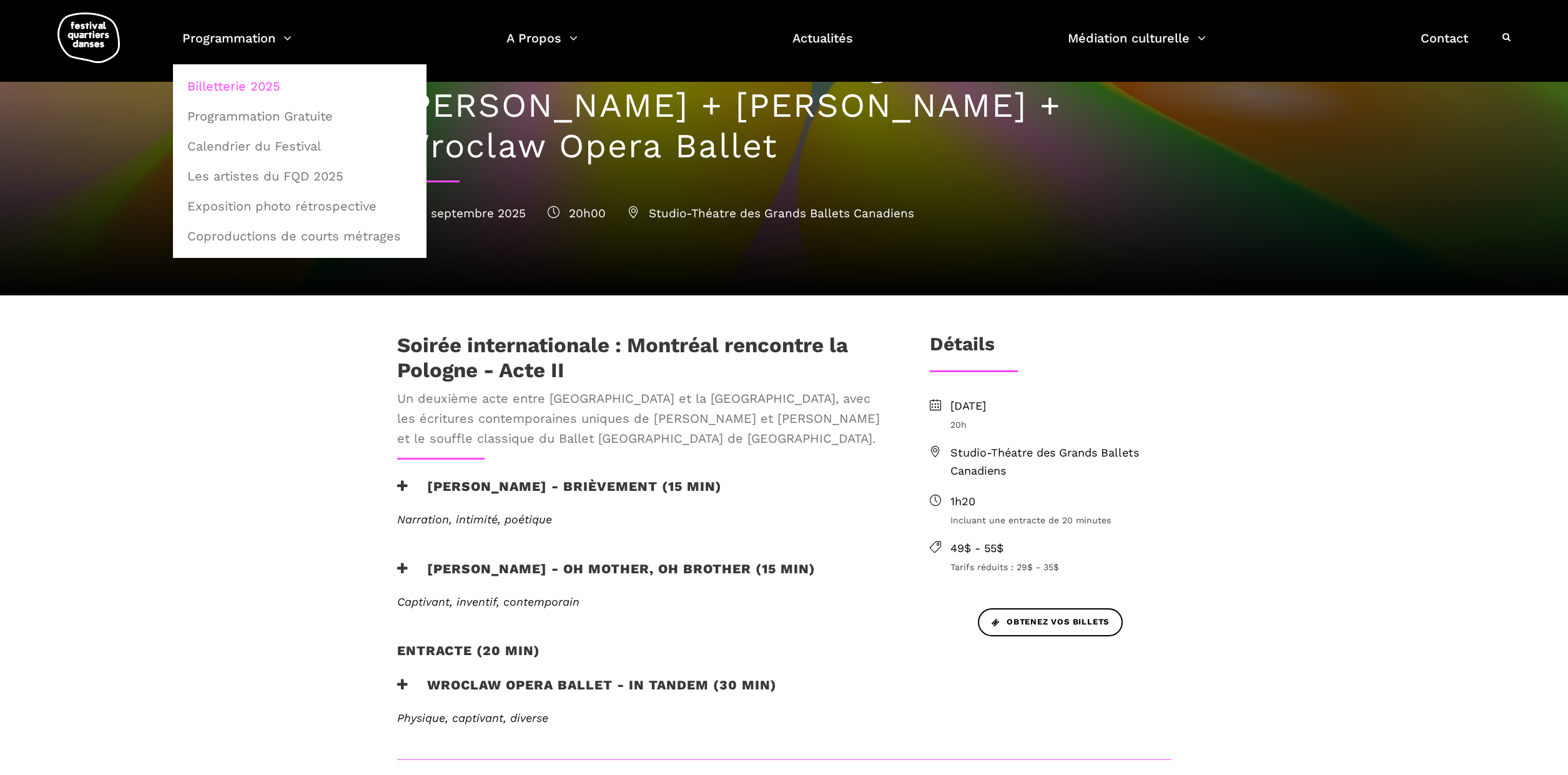
click at [249, 82] on link "Billetterie 2025" at bounding box center [299, 86] width 240 height 29
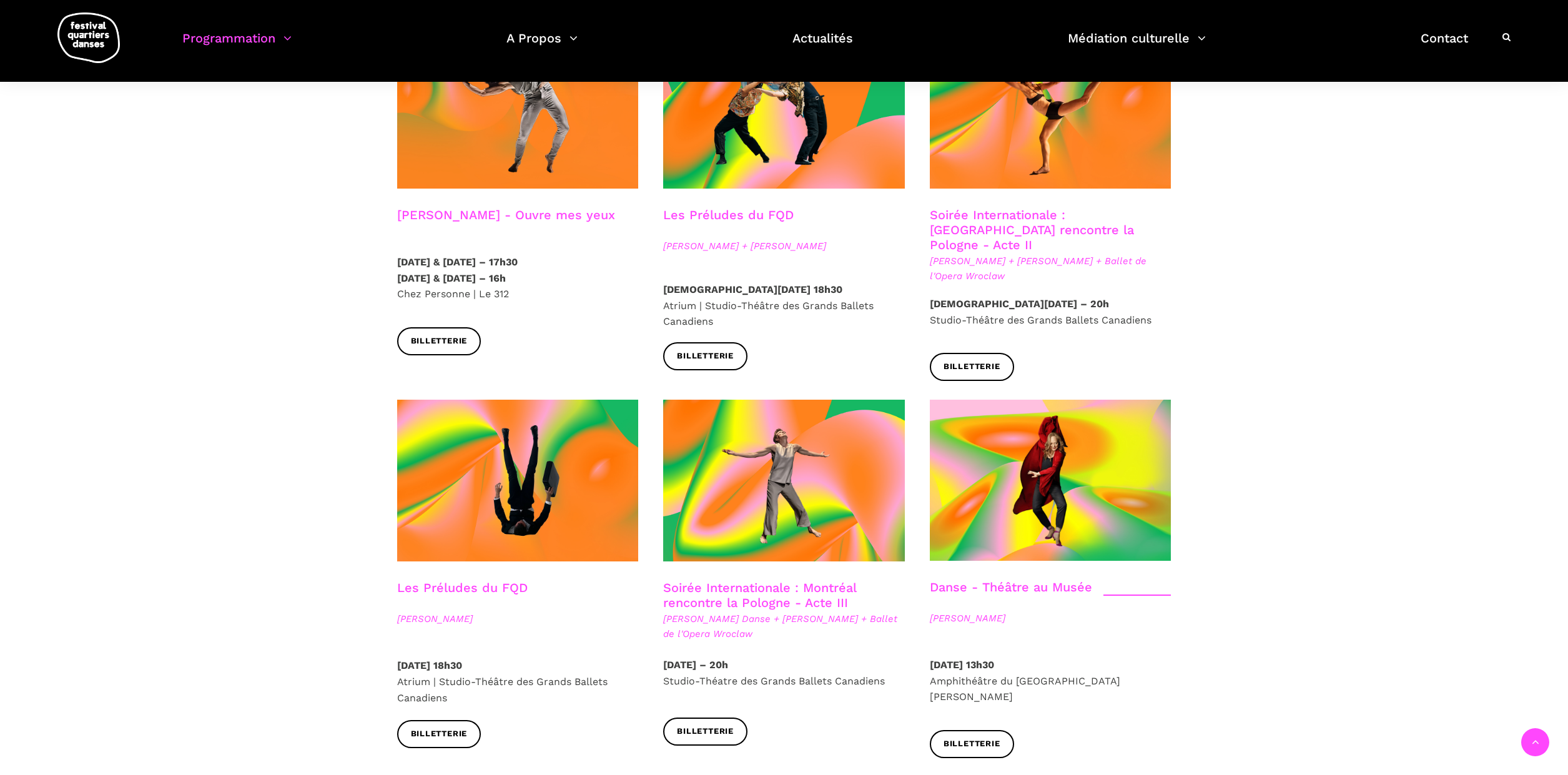
scroll to position [1123, 0]
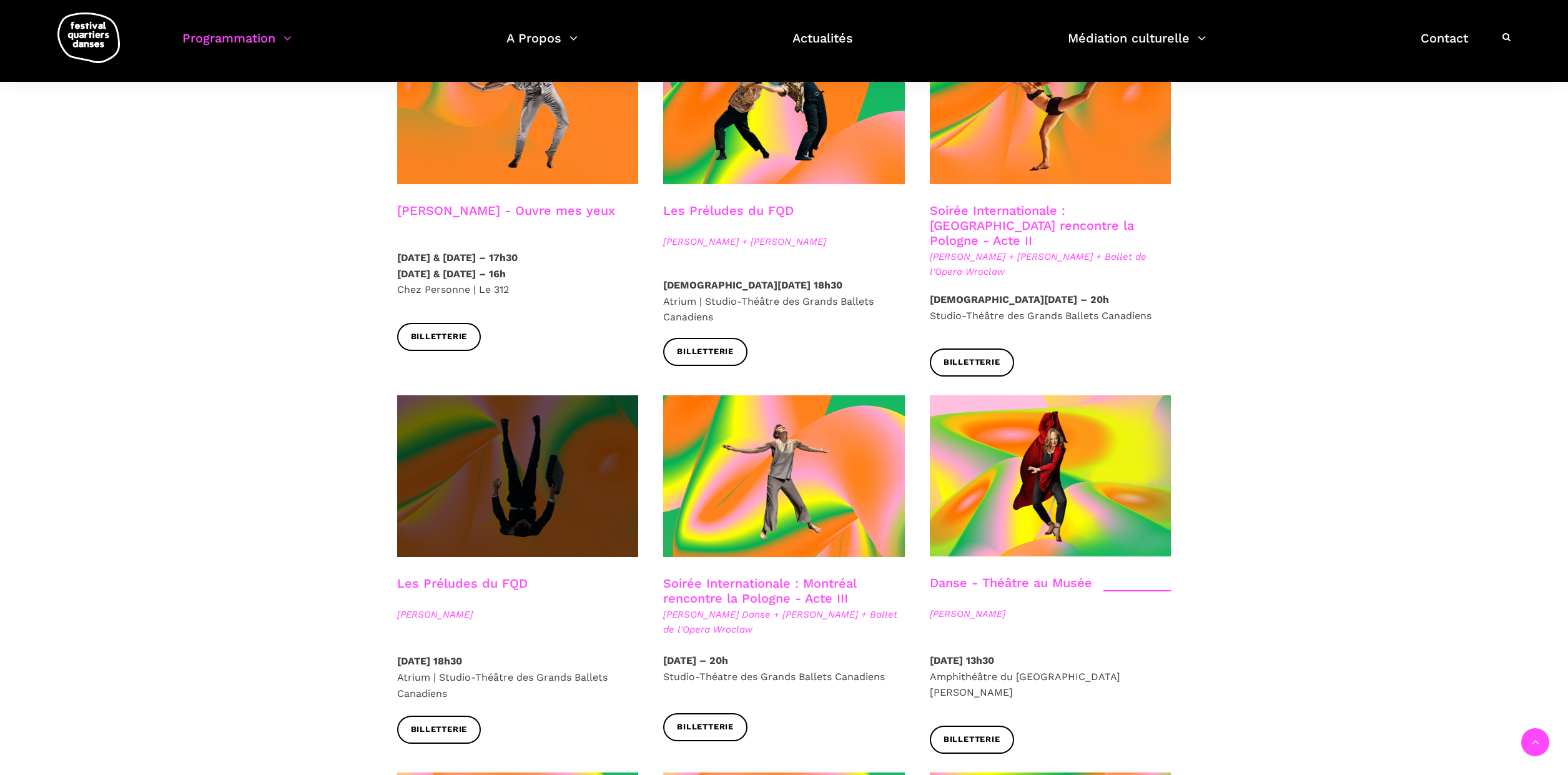
click at [540, 448] on span at bounding box center [518, 476] width 241 height 162
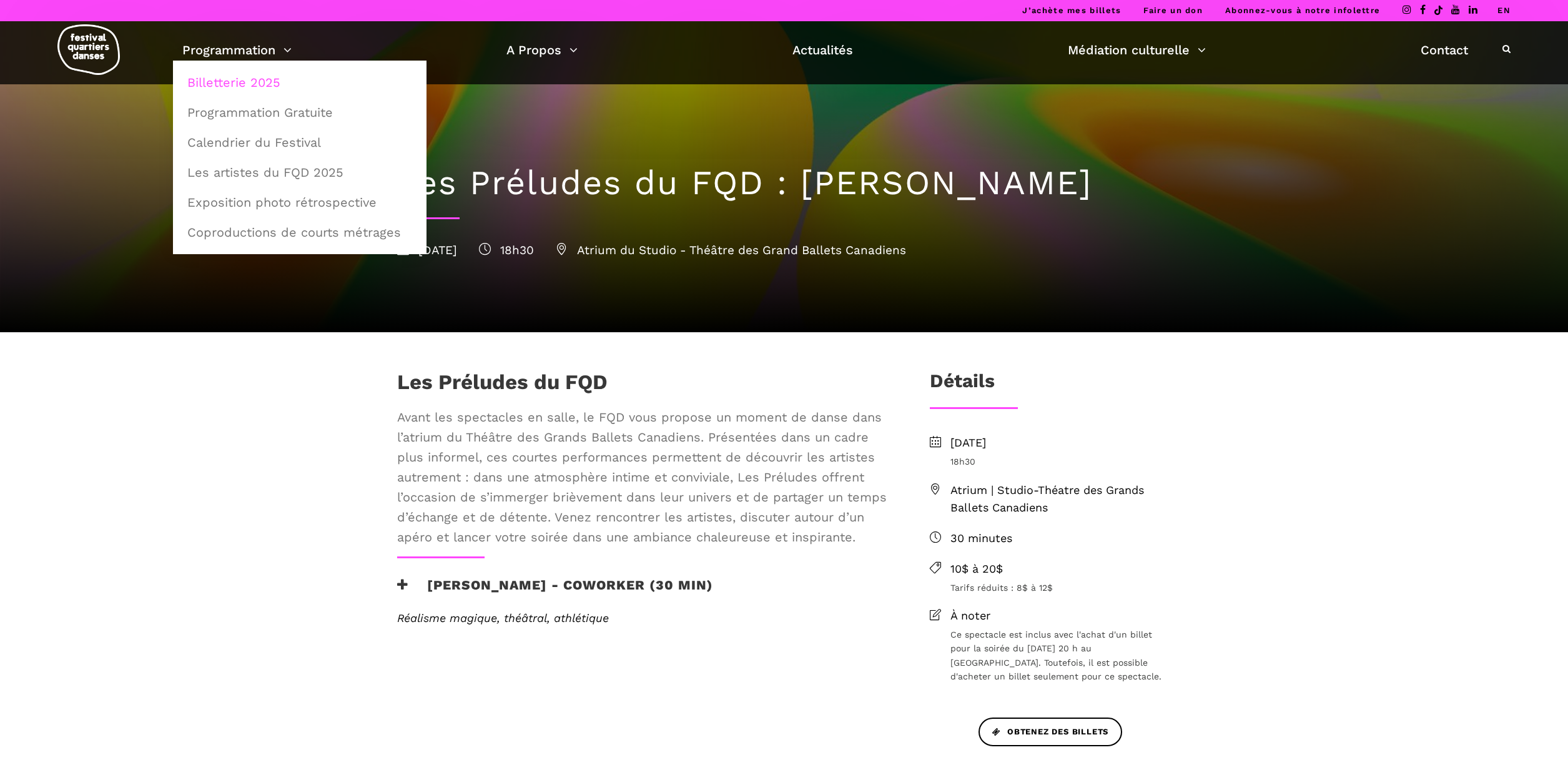
click at [267, 80] on link "Billetterie 2025" at bounding box center [299, 82] width 240 height 29
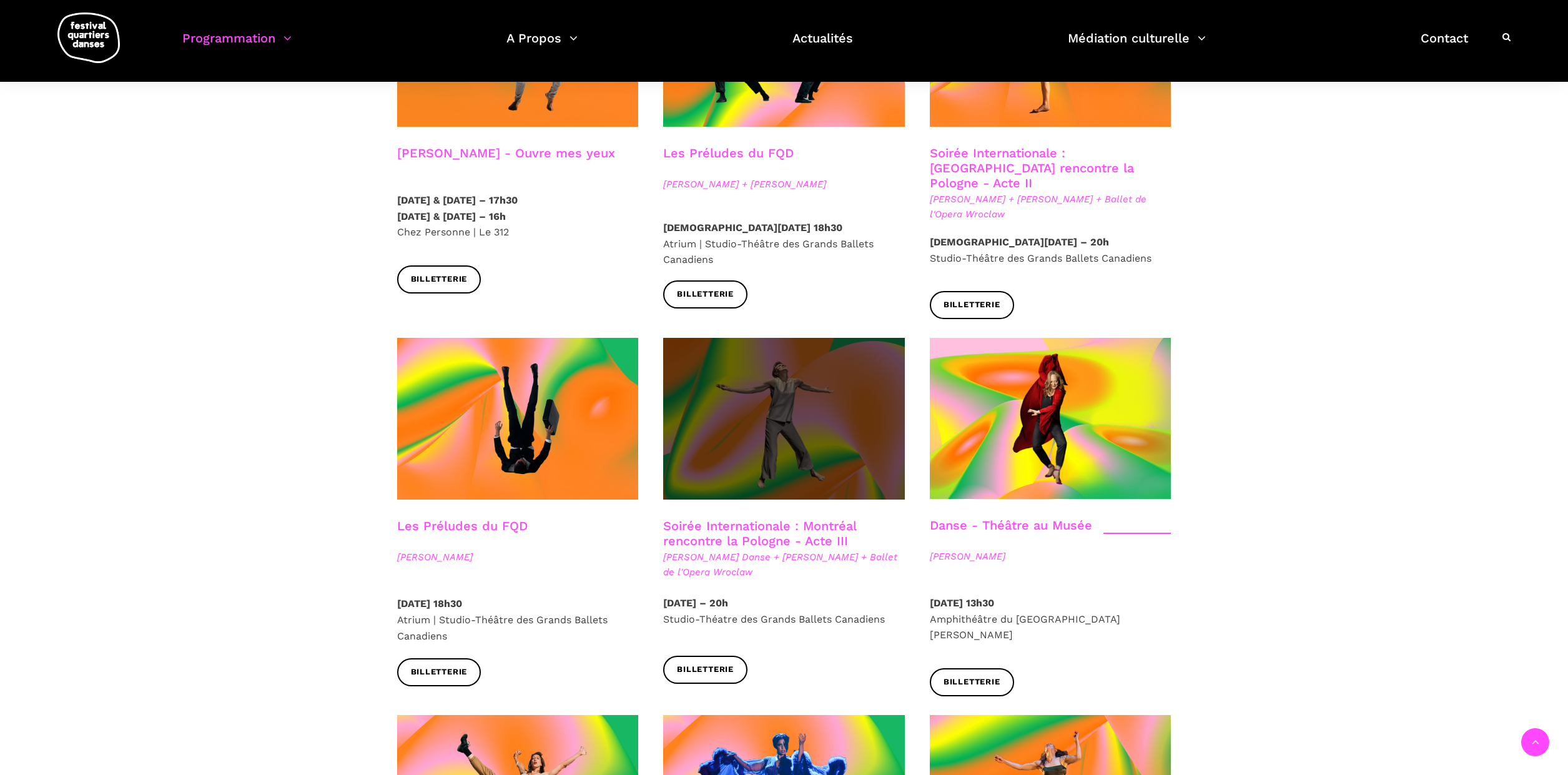
scroll to position [1107, 0]
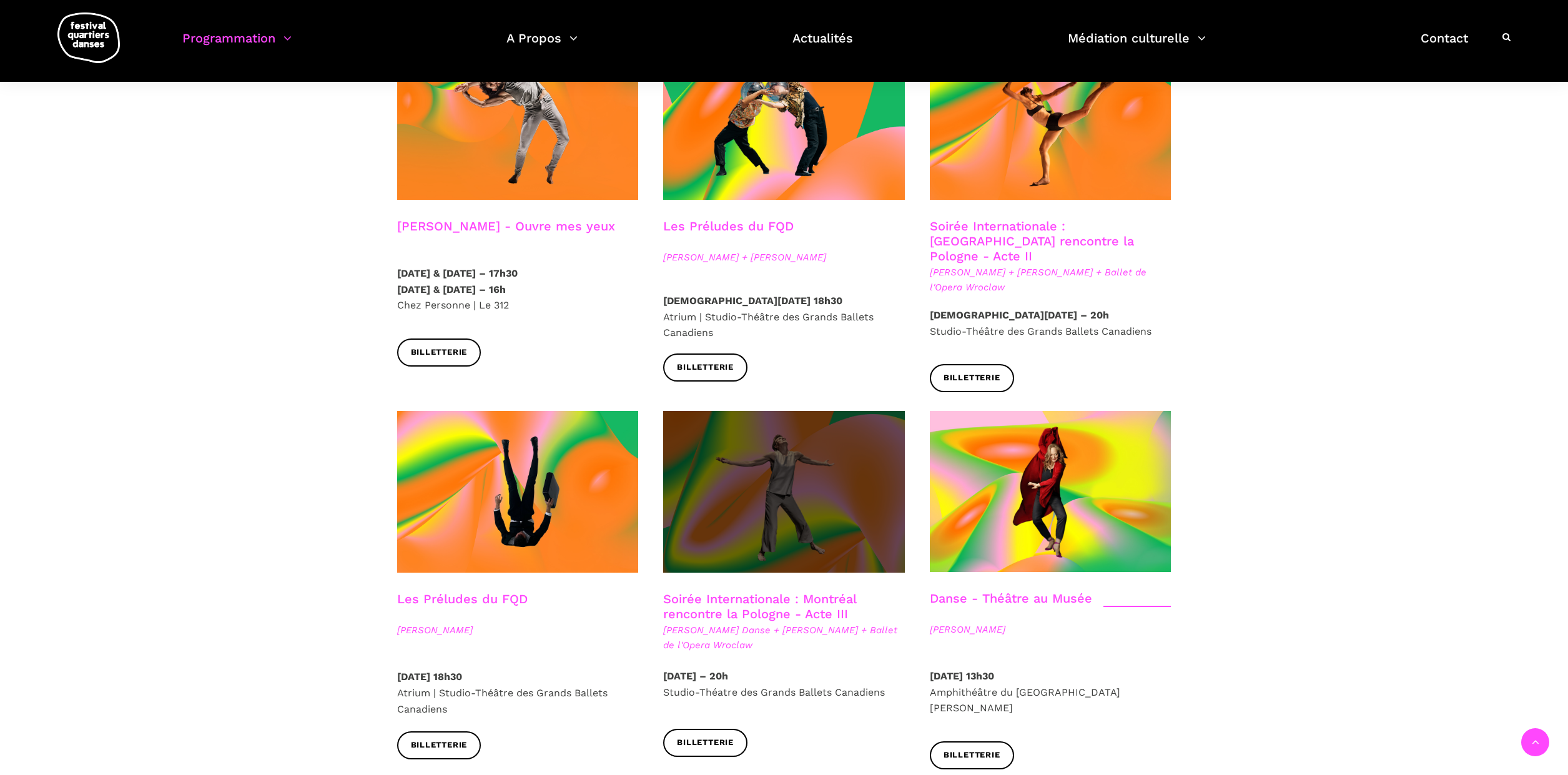
click at [821, 487] on span at bounding box center [784, 492] width 241 height 162
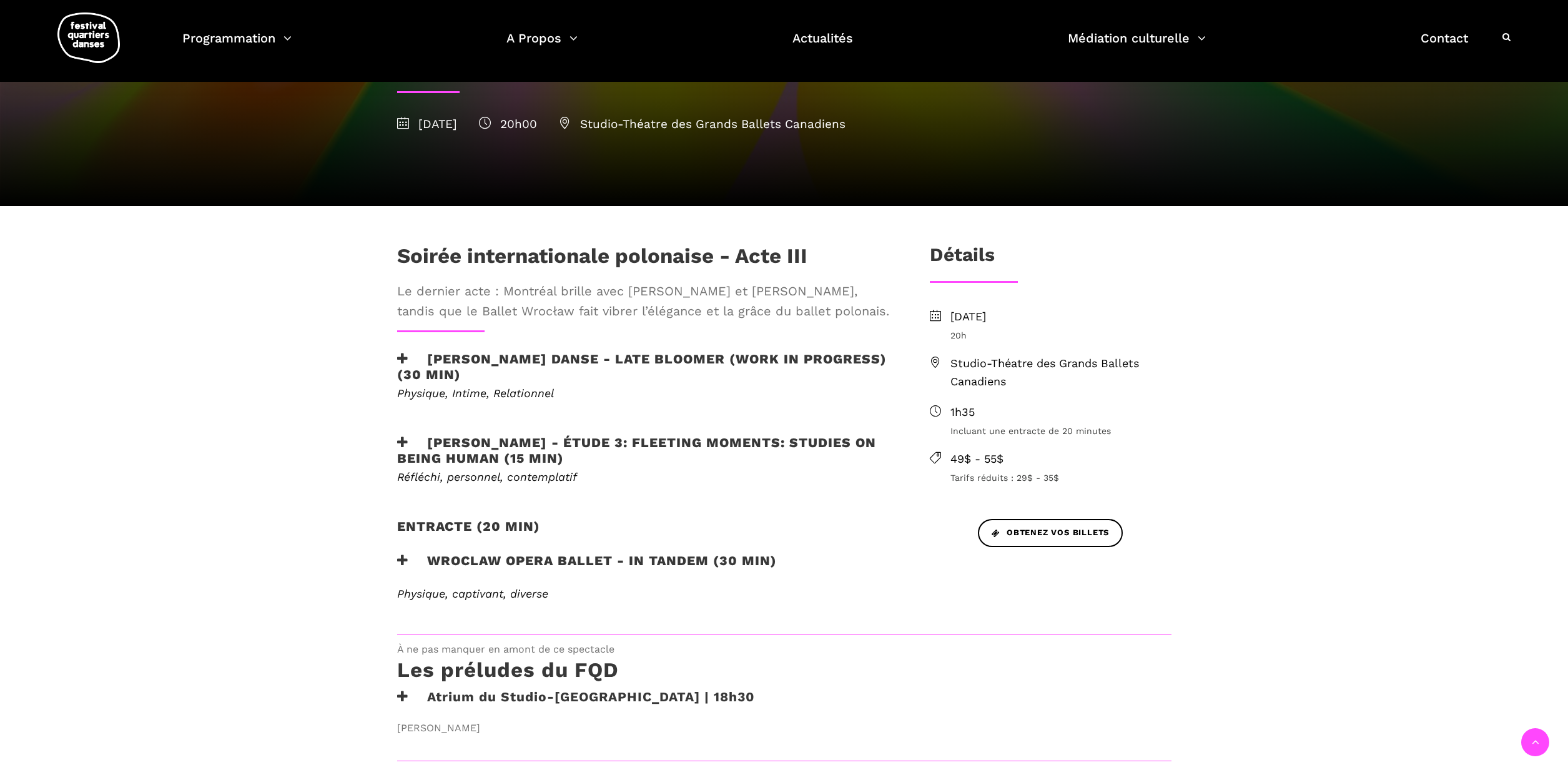
scroll to position [210, 0]
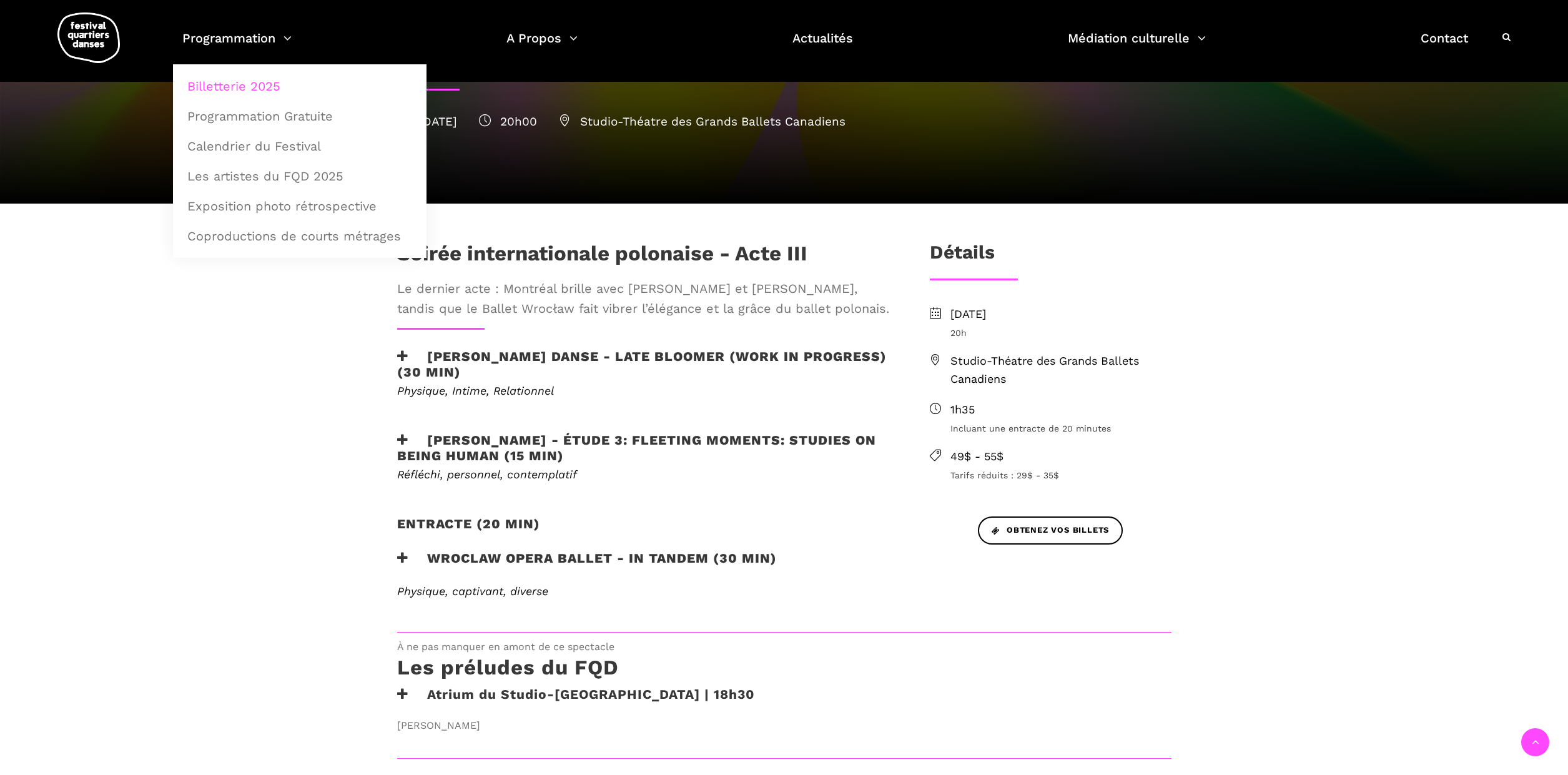
click at [252, 88] on link "Billetterie 2025" at bounding box center [299, 86] width 240 height 29
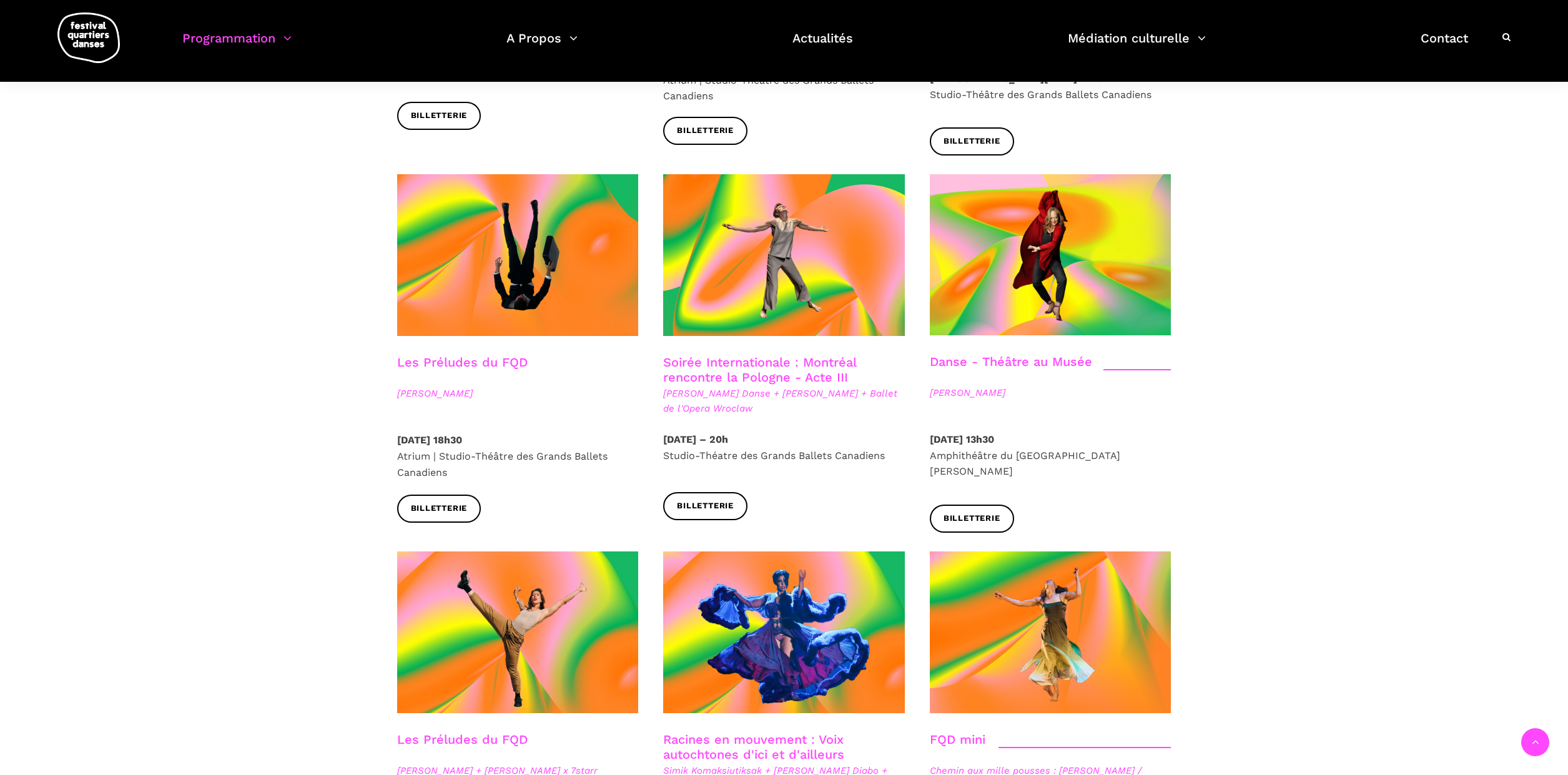
scroll to position [1354, 0]
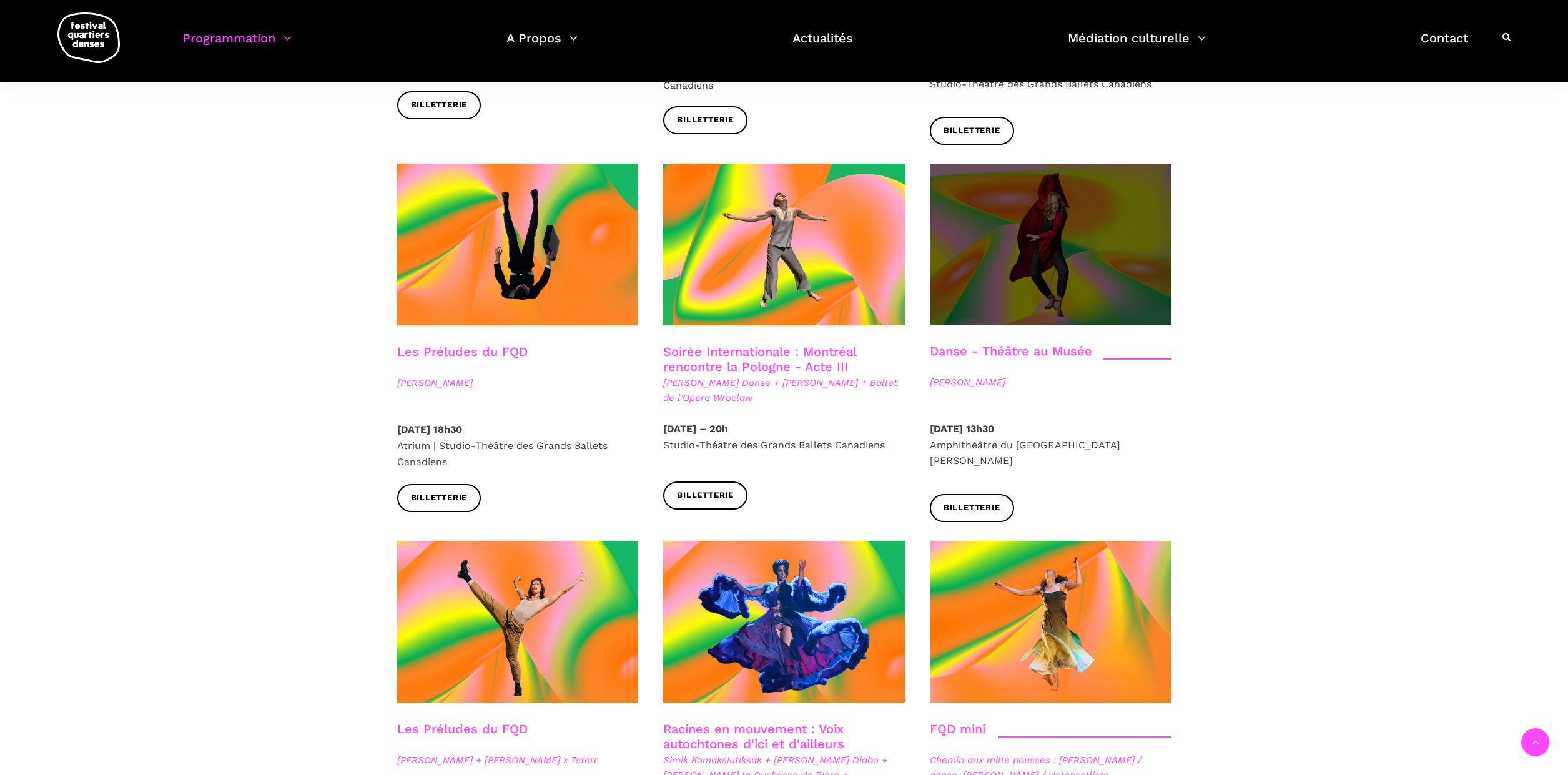
click at [972, 218] on span at bounding box center [1050, 244] width 241 height 161
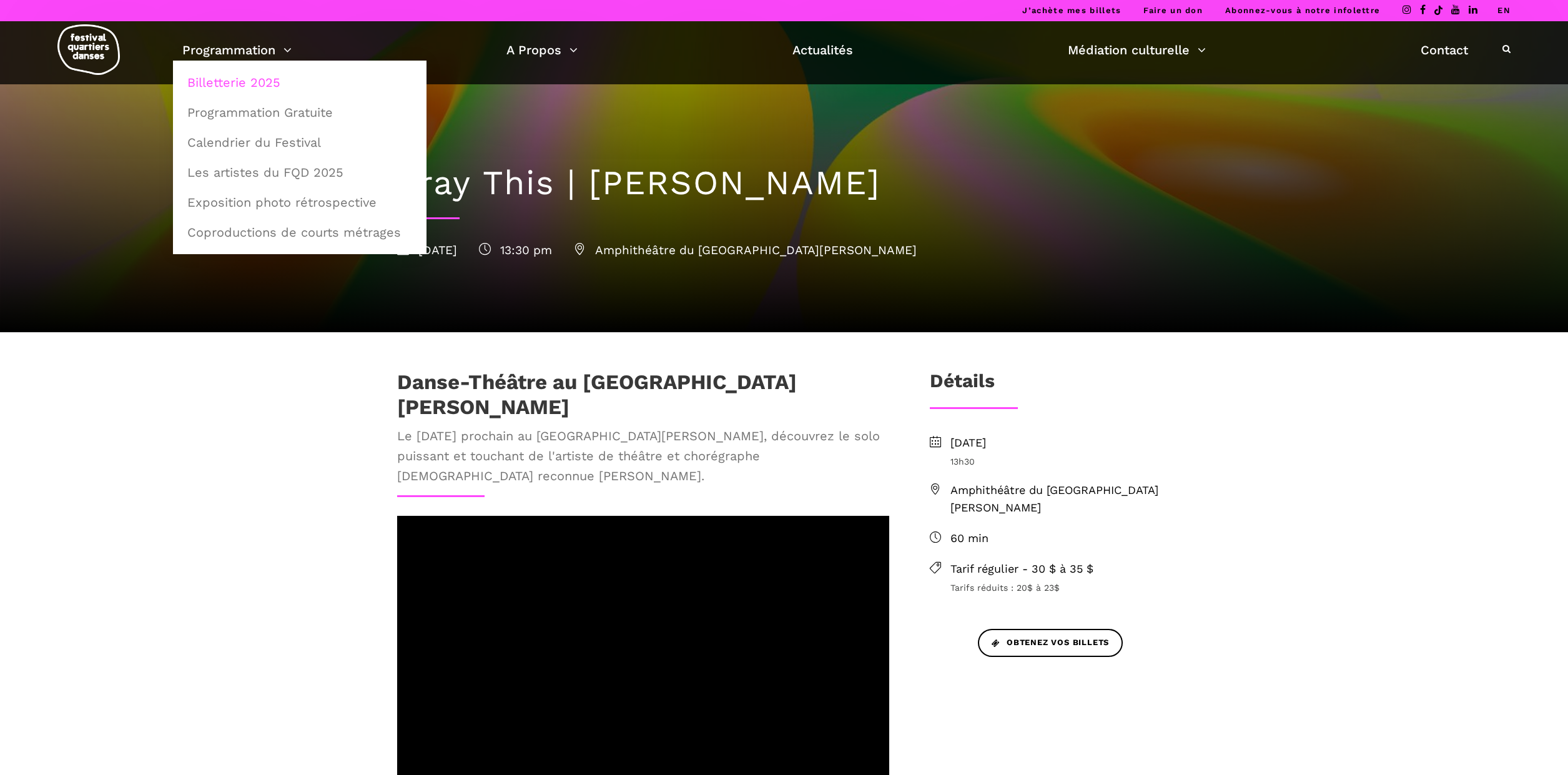
click at [235, 80] on link "Billetterie 2025" at bounding box center [299, 82] width 240 height 29
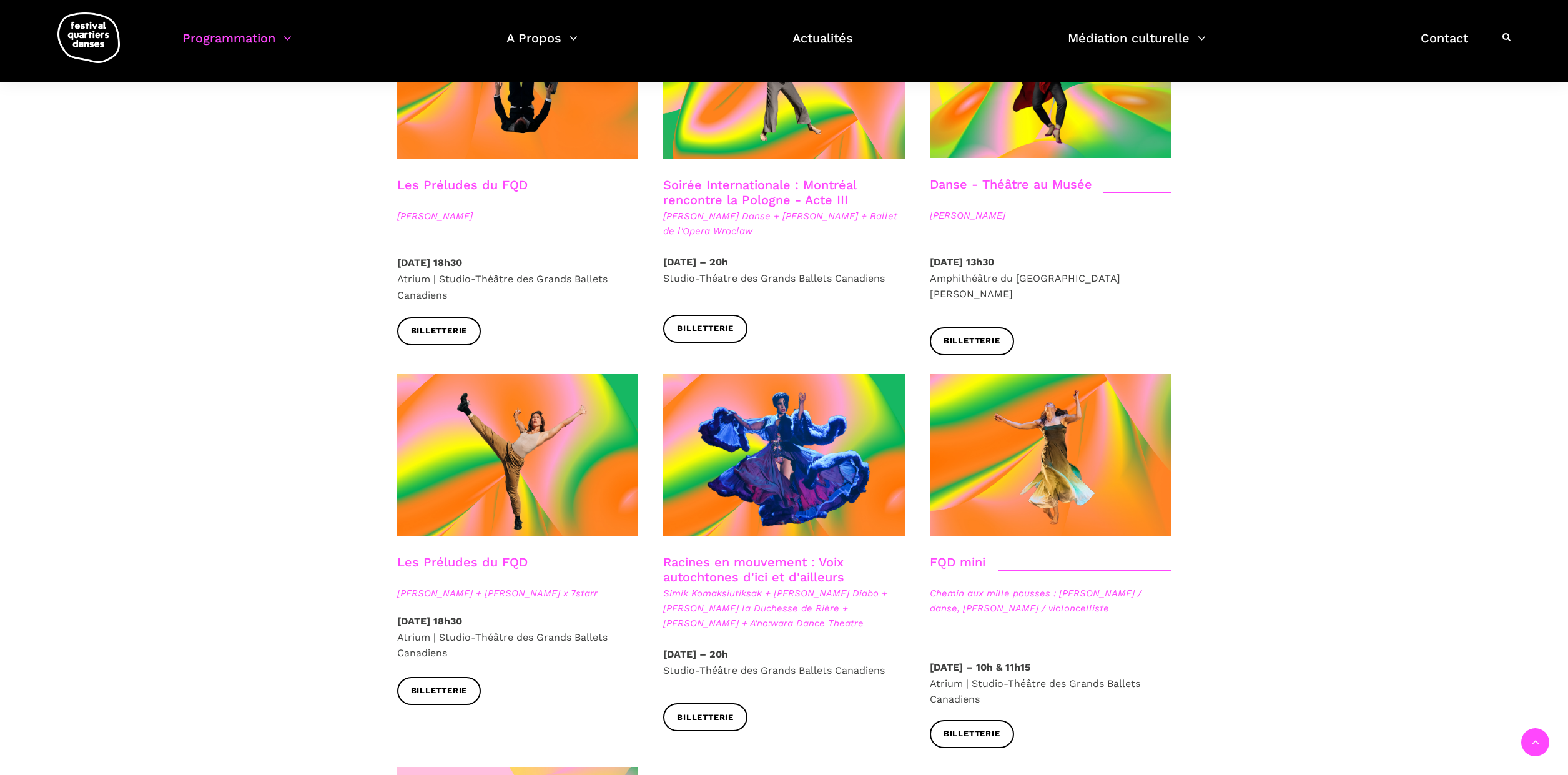
scroll to position [1522, 0]
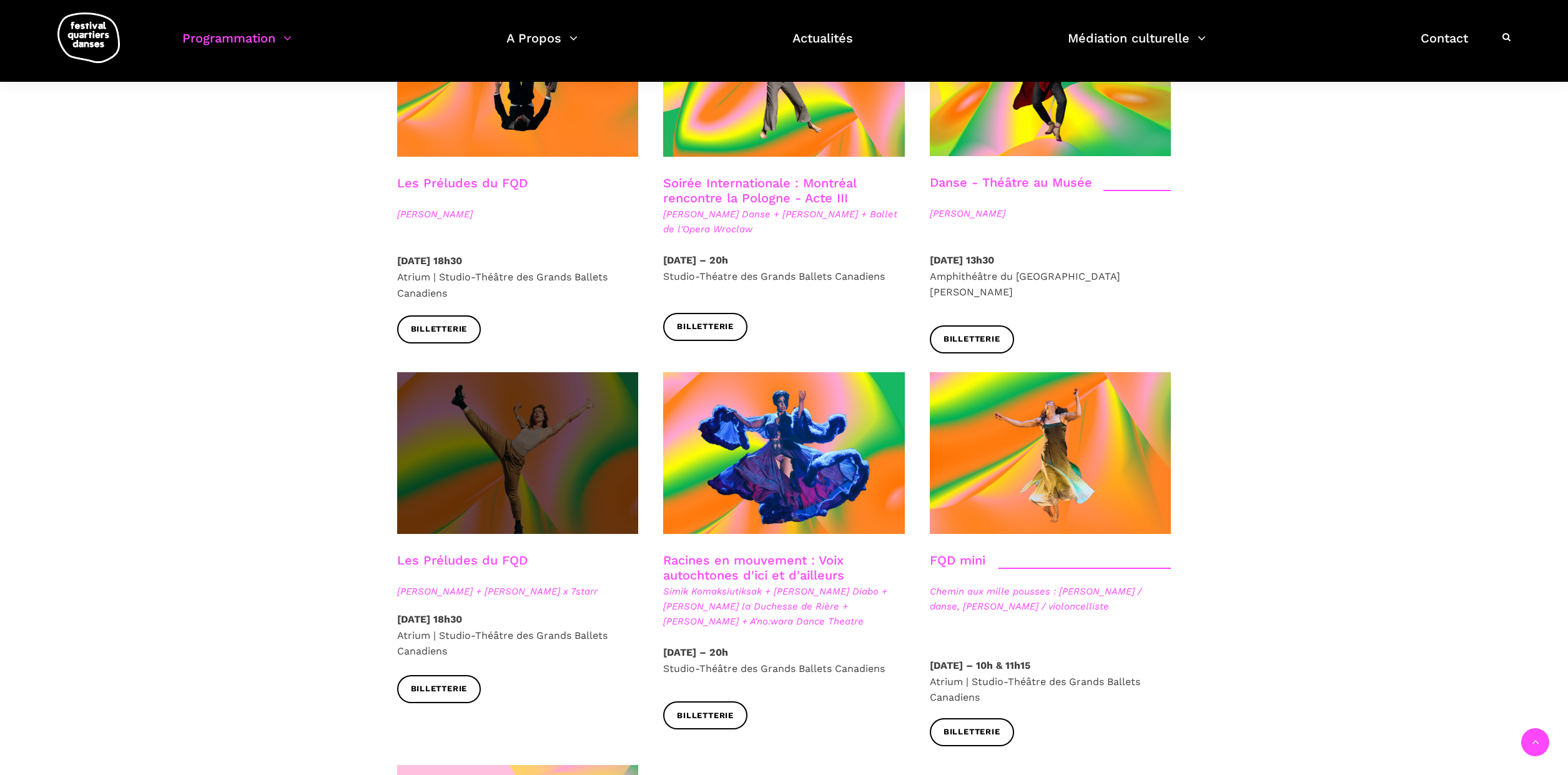
click at [499, 421] on span at bounding box center [518, 452] width 241 height 162
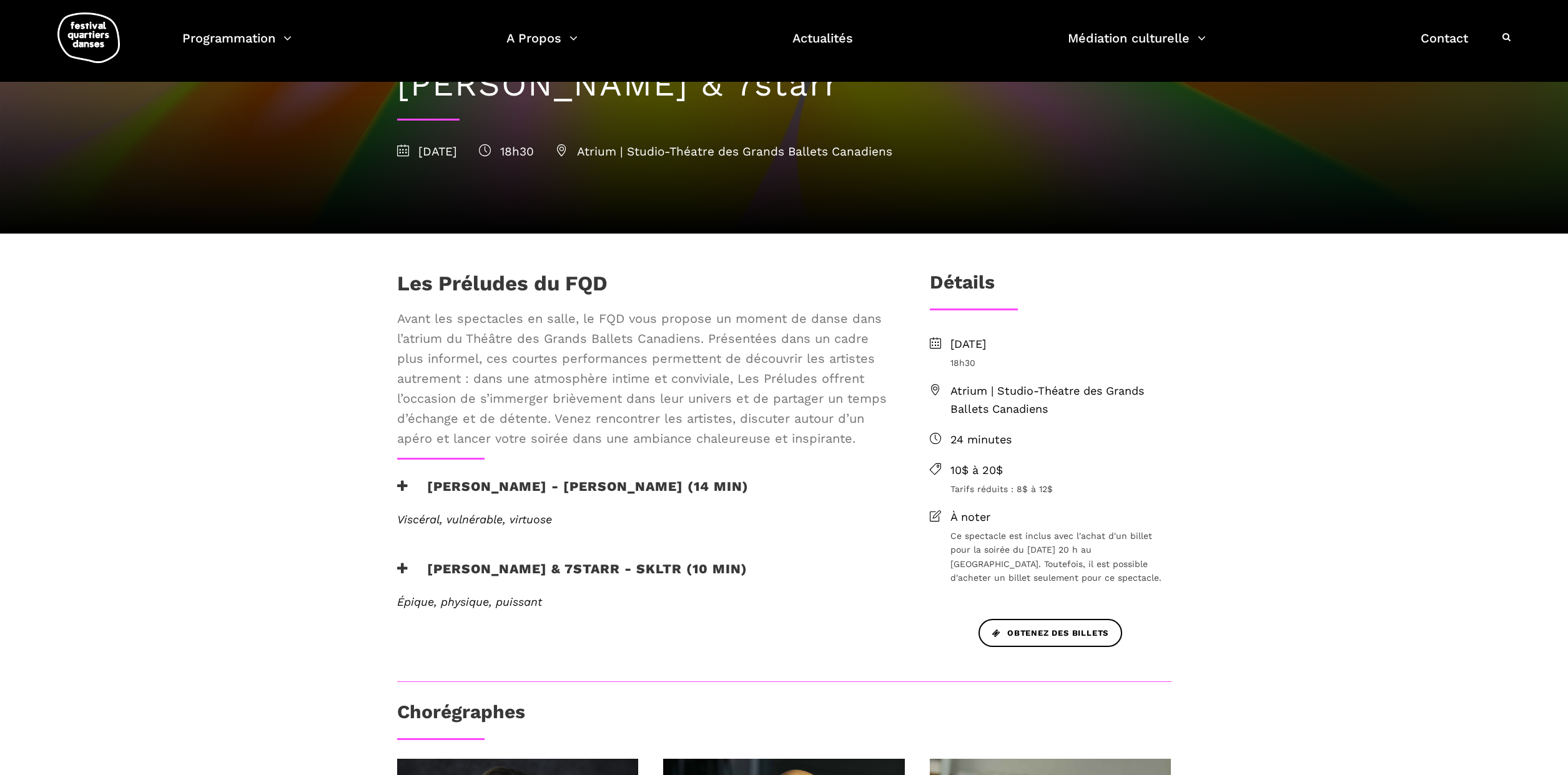
scroll to position [144, 0]
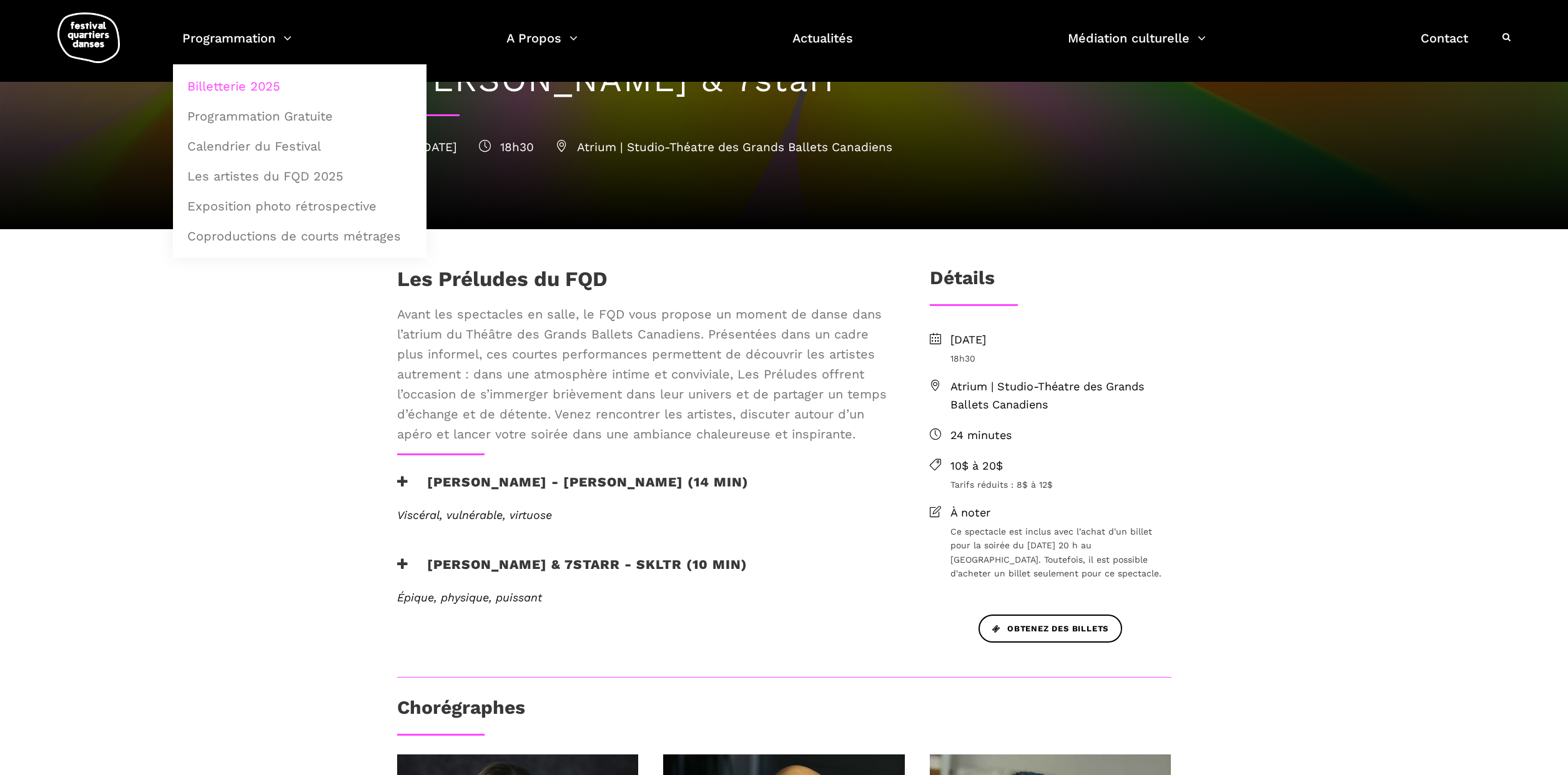
click at [252, 88] on link "Billetterie 2025" at bounding box center [299, 86] width 240 height 29
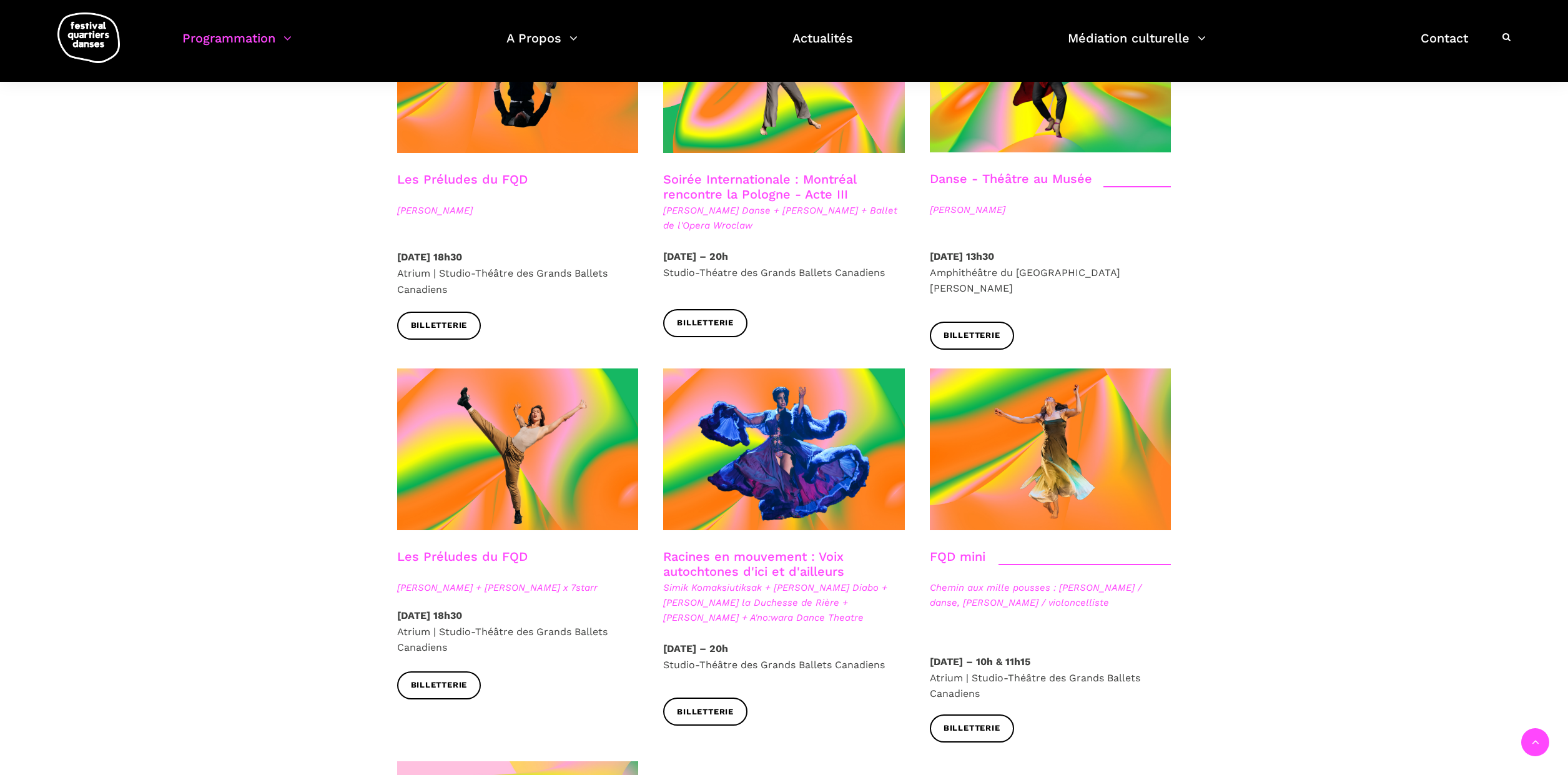
scroll to position [1526, 0]
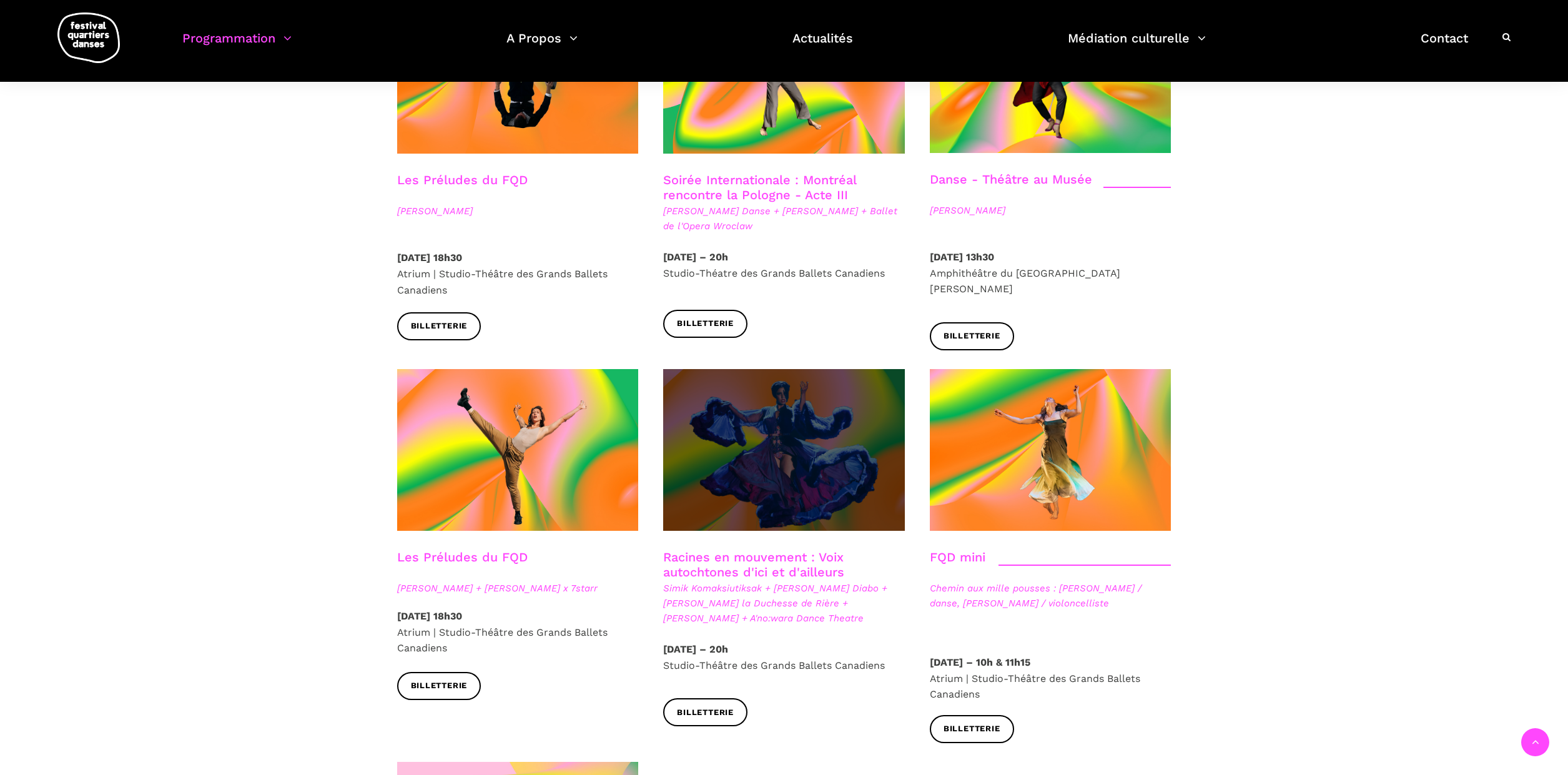
click at [813, 417] on span at bounding box center [784, 450] width 241 height 162
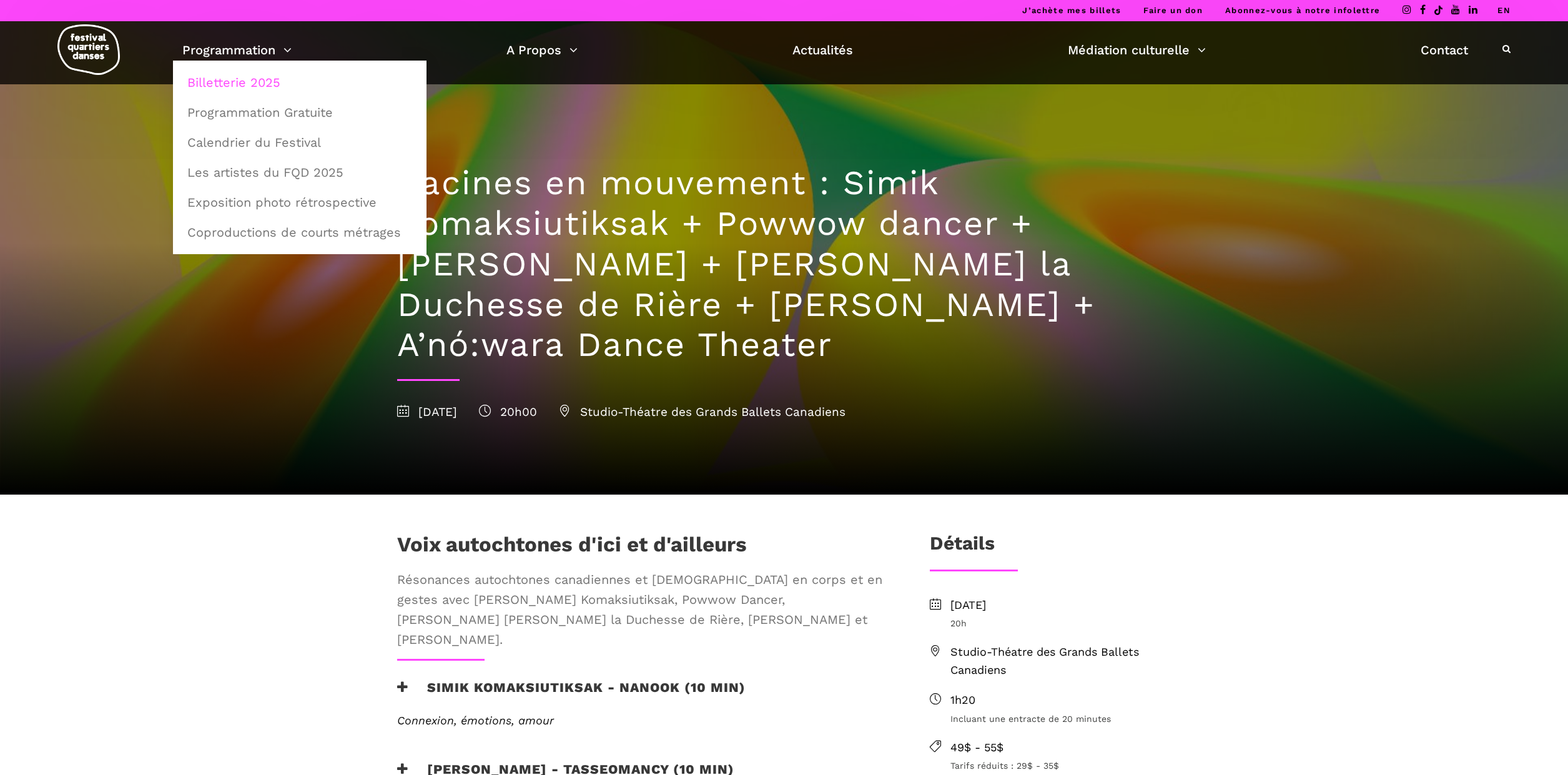
click at [249, 80] on link "Billetterie 2025" at bounding box center [299, 82] width 240 height 29
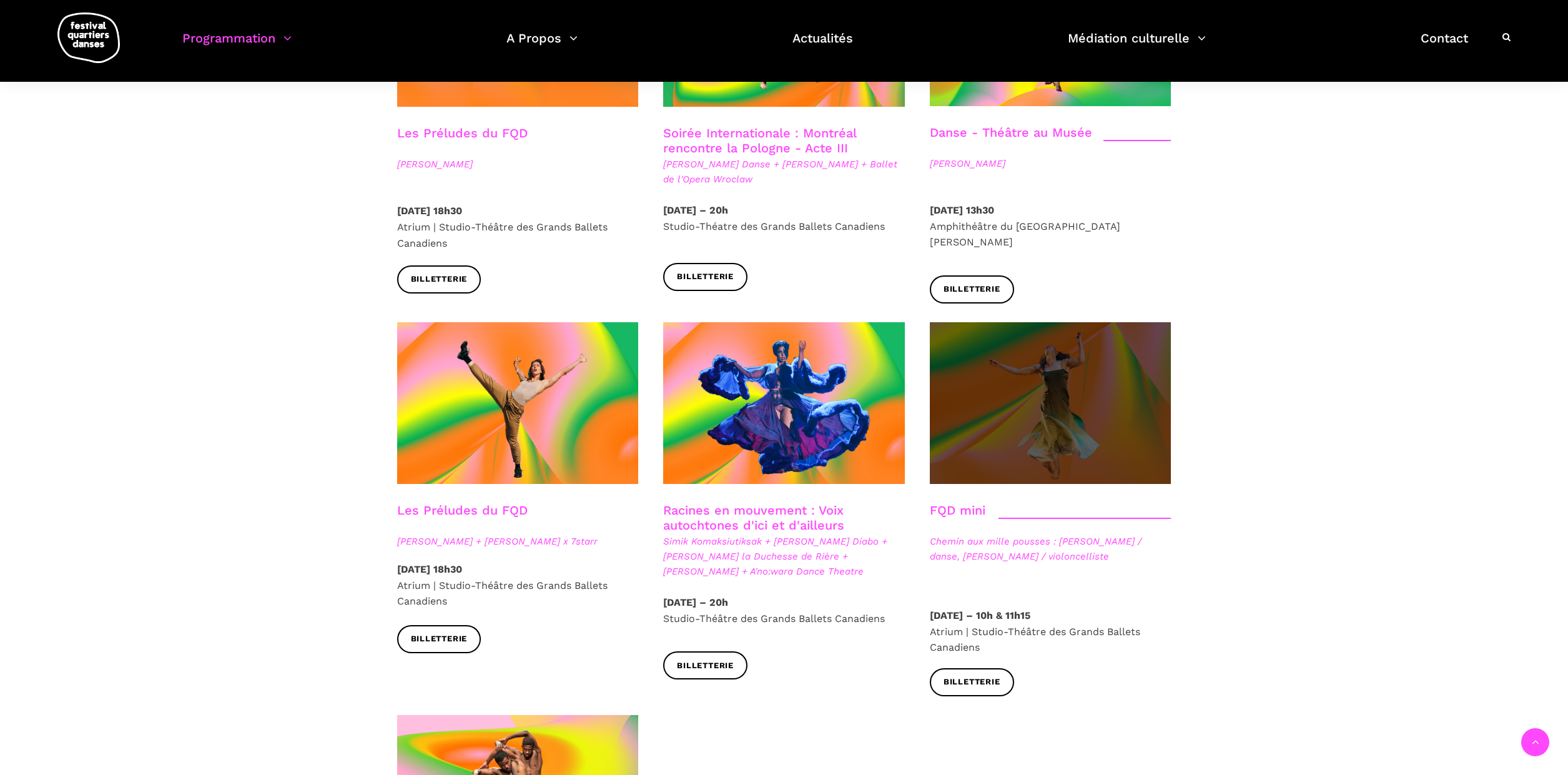
scroll to position [1647, 0]
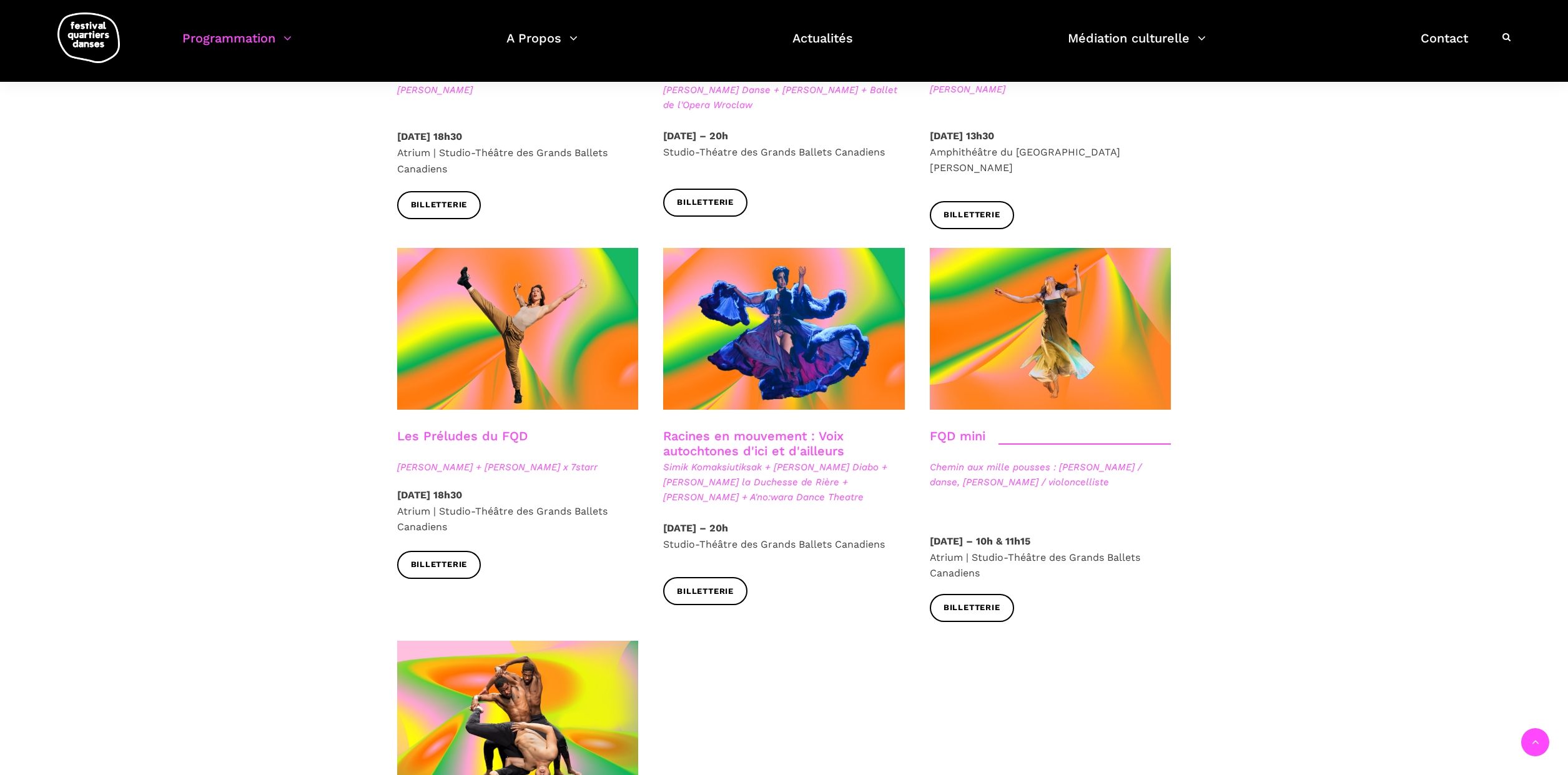
click at [974, 428] on link "FQD mini" at bounding box center [957, 435] width 55 height 15
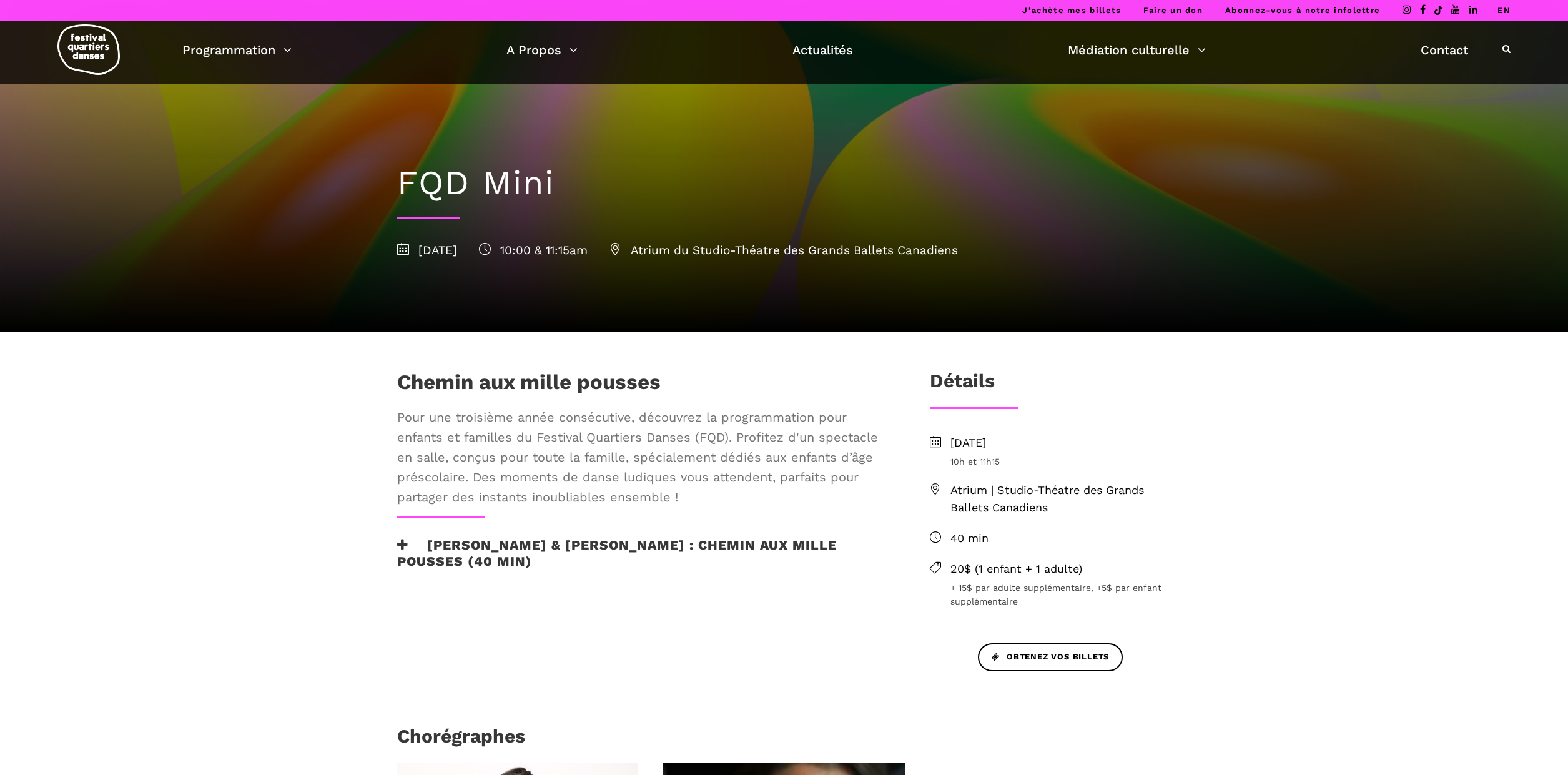
scroll to position [1, 0]
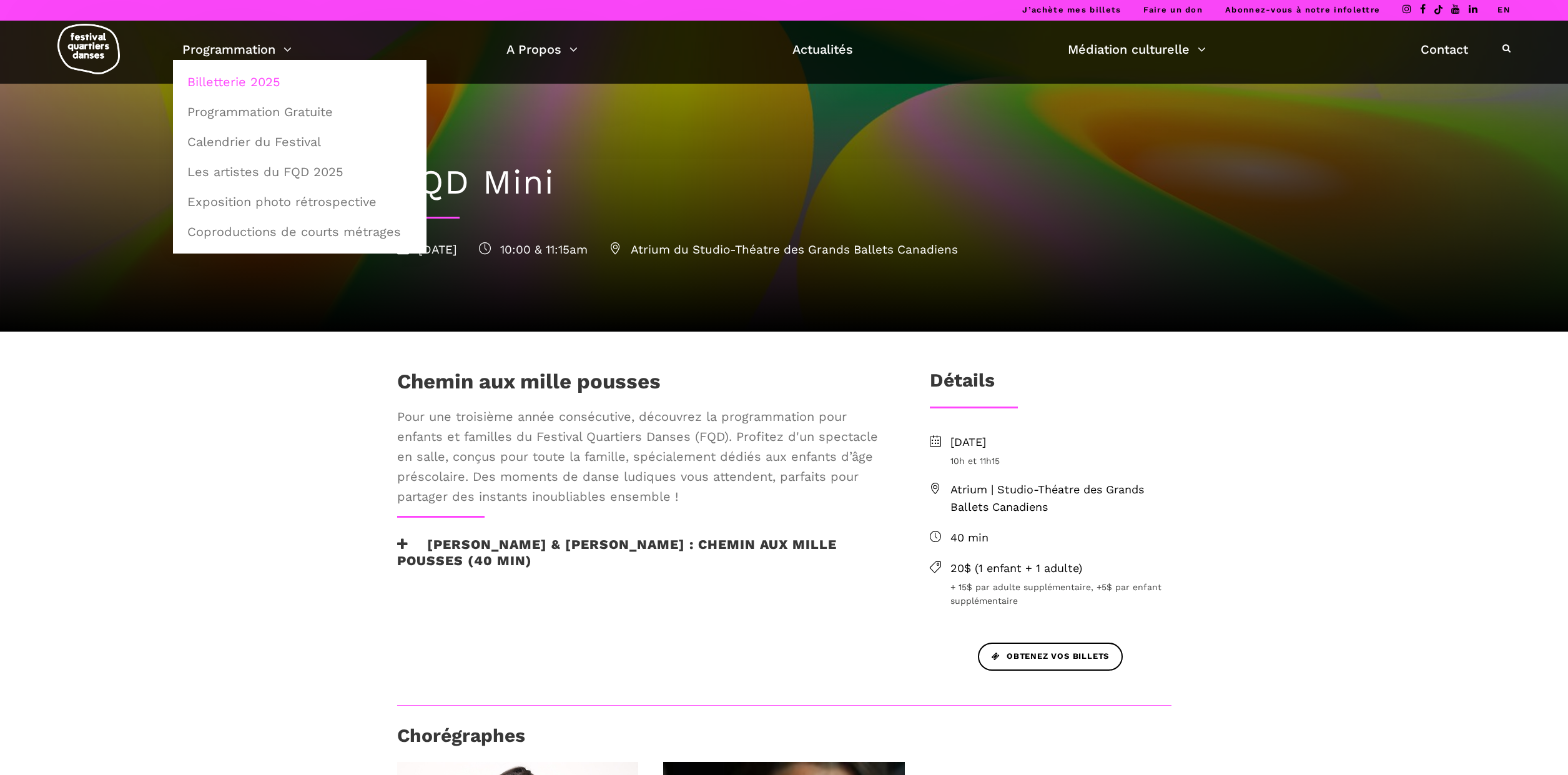
click at [248, 76] on link "Billetterie 2025" at bounding box center [299, 81] width 240 height 29
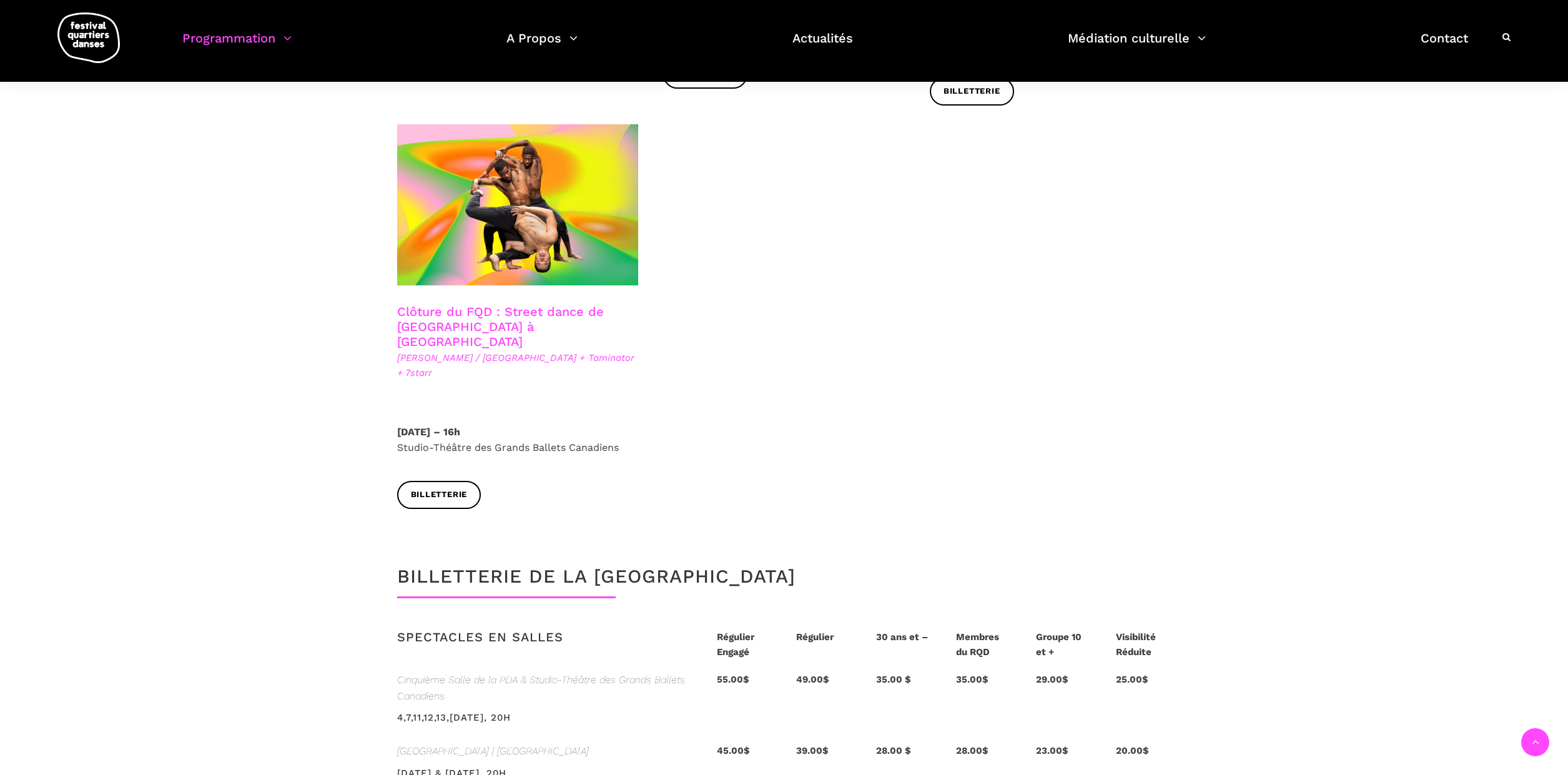
scroll to position [2150, 0]
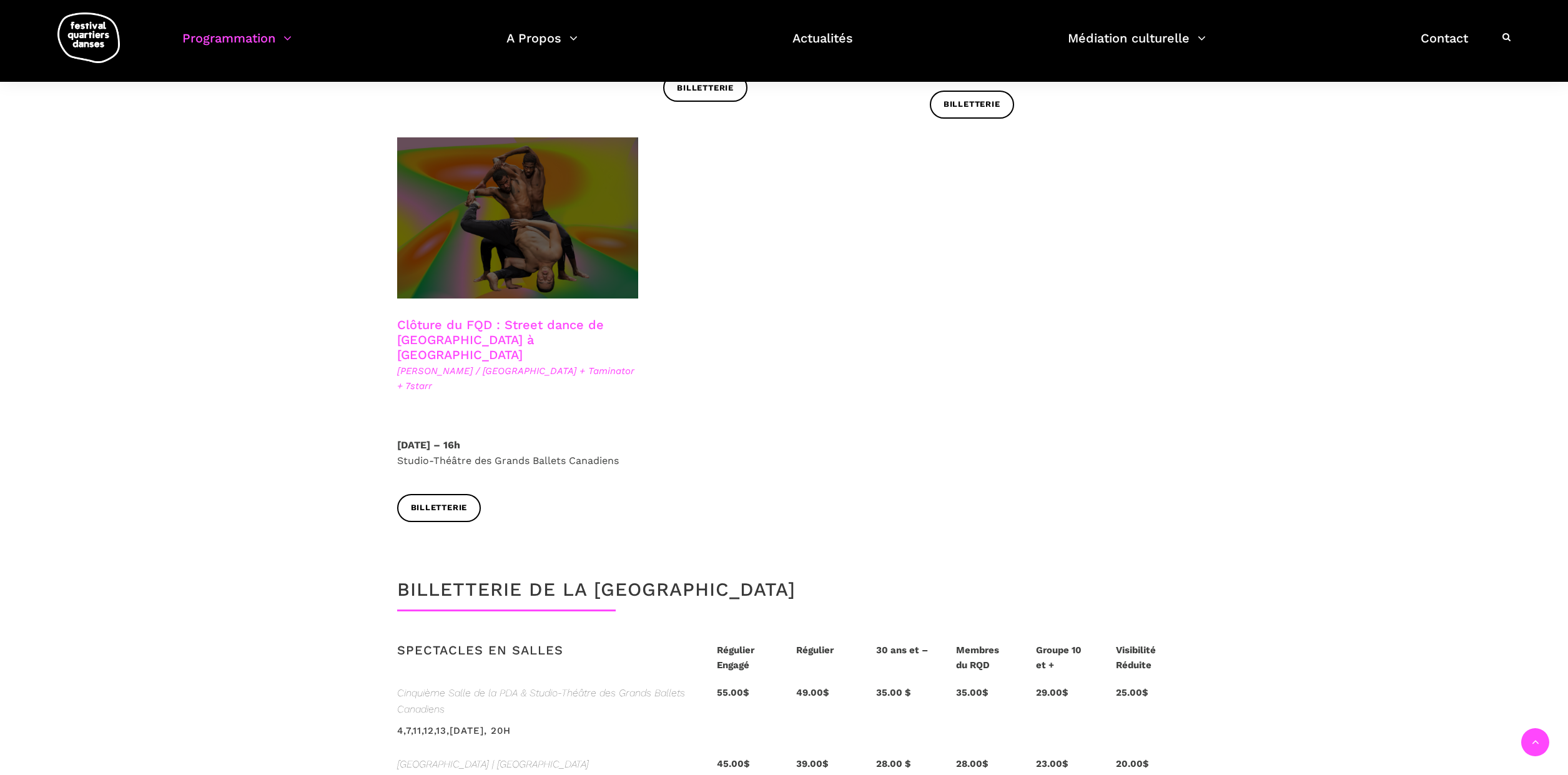
click at [504, 193] on span at bounding box center [518, 218] width 241 height 161
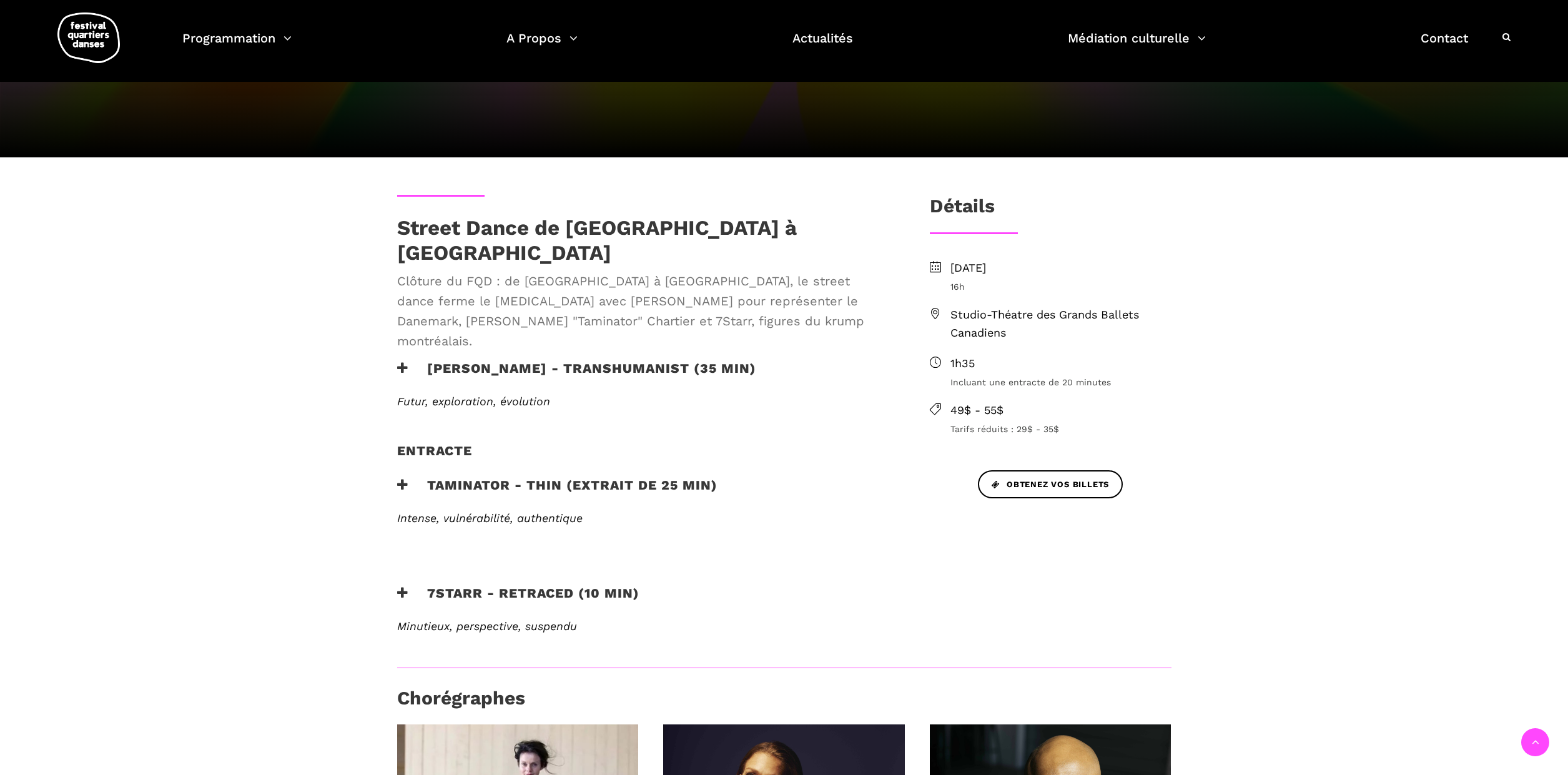
scroll to position [206, 0]
